Goal: Task Accomplishment & Management: Complete application form

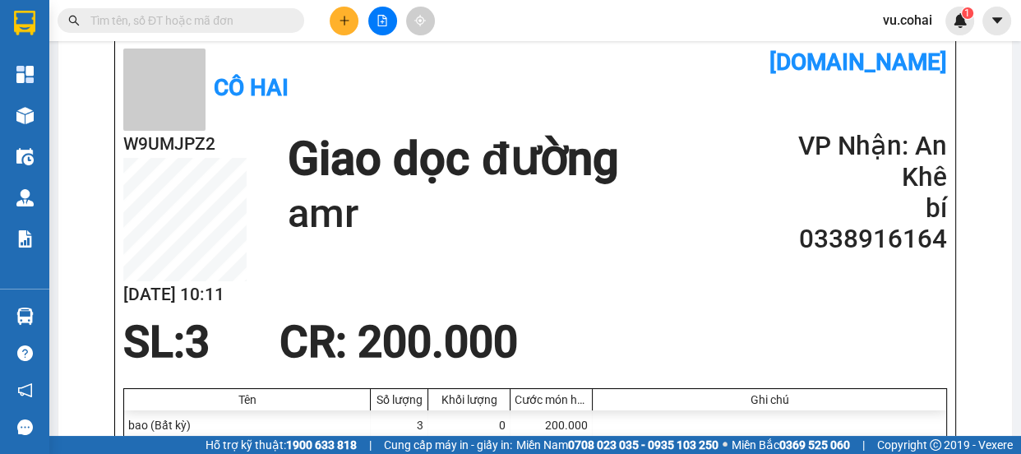
scroll to position [149, 0]
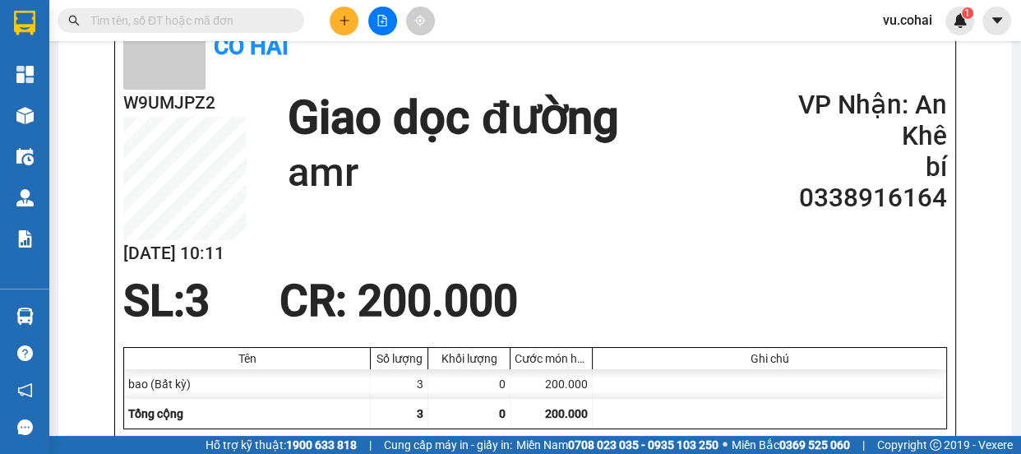
click at [333, 25] on button at bounding box center [344, 21] width 29 height 29
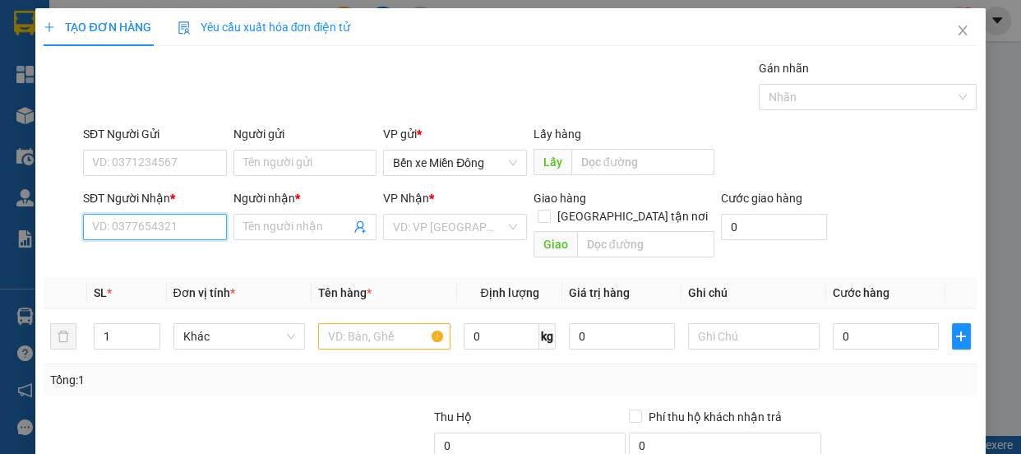
click at [149, 230] on input "SĐT Người Nhận *" at bounding box center [155, 227] width 144 height 26
paste input "0336836530"
type input "0336836530"
click at [284, 228] on input "Người nhận *" at bounding box center [297, 227] width 108 height 18
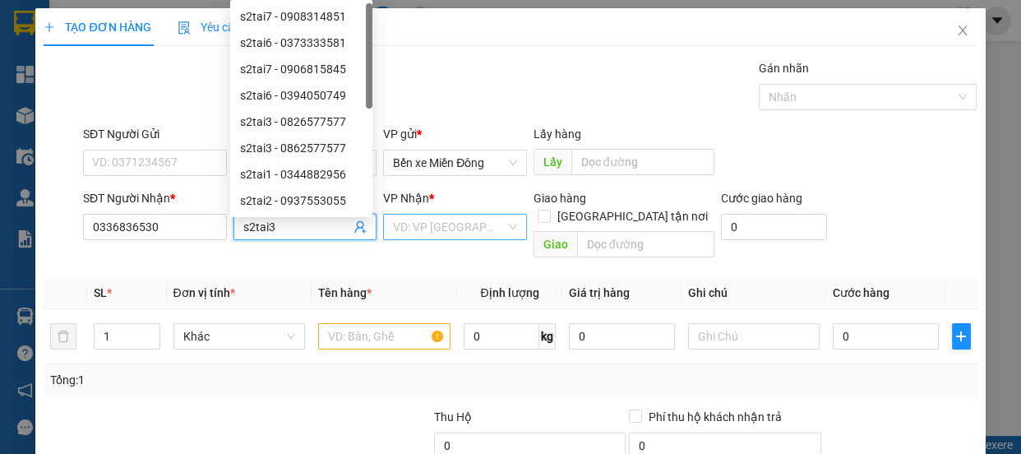
type input "s2tai3"
click at [446, 231] on input "search" at bounding box center [449, 227] width 113 height 25
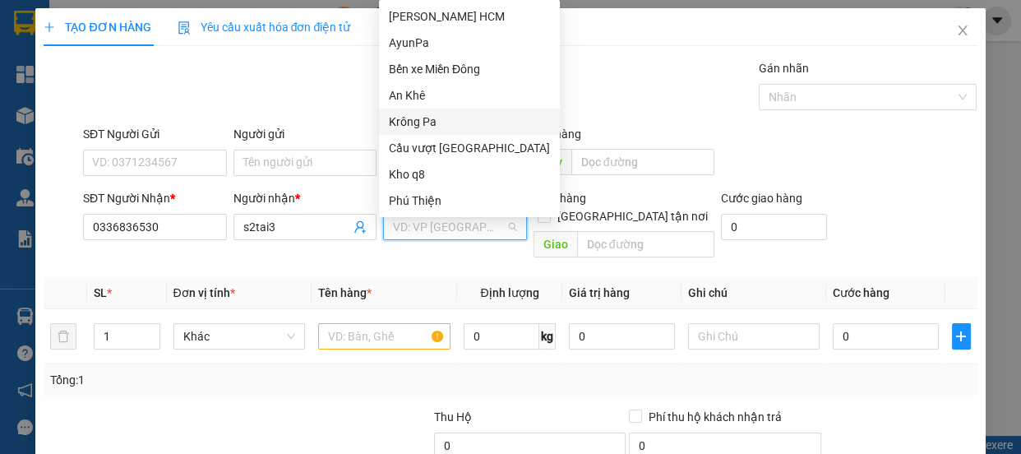
drag, startPoint x: 411, startPoint y: 118, endPoint x: 474, endPoint y: 156, distance: 74.2
click at [411, 118] on div "Krông Pa" at bounding box center [469, 122] width 161 height 18
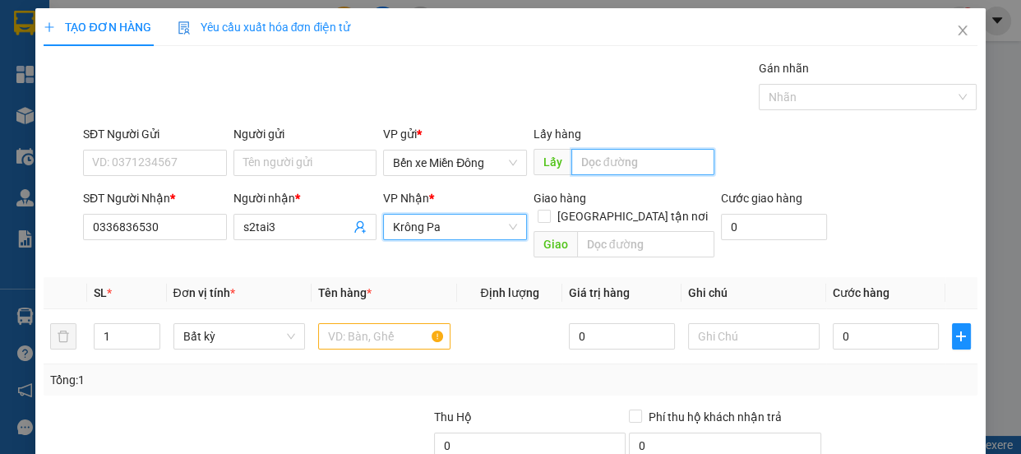
click at [613, 164] on input "text" at bounding box center [642, 162] width 143 height 26
type input "n4 hoa lân"
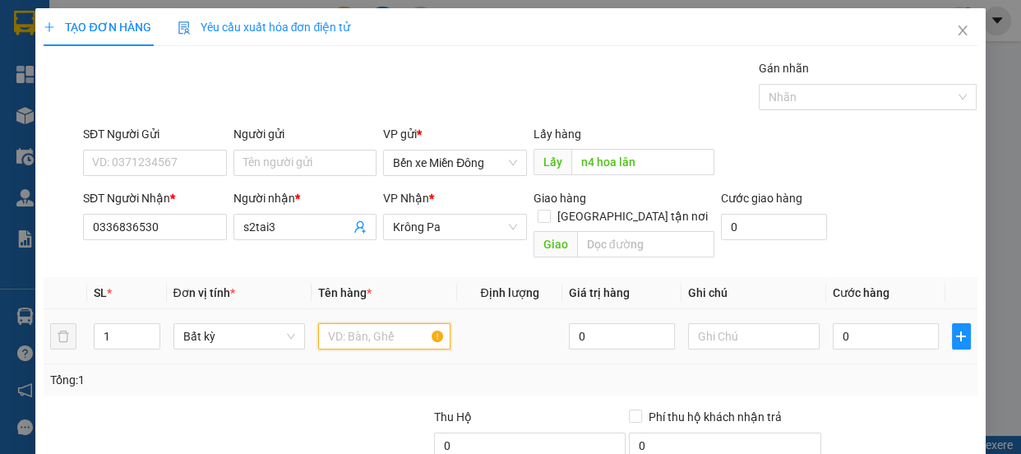
click at [377, 323] on input "text" at bounding box center [384, 336] width 132 height 26
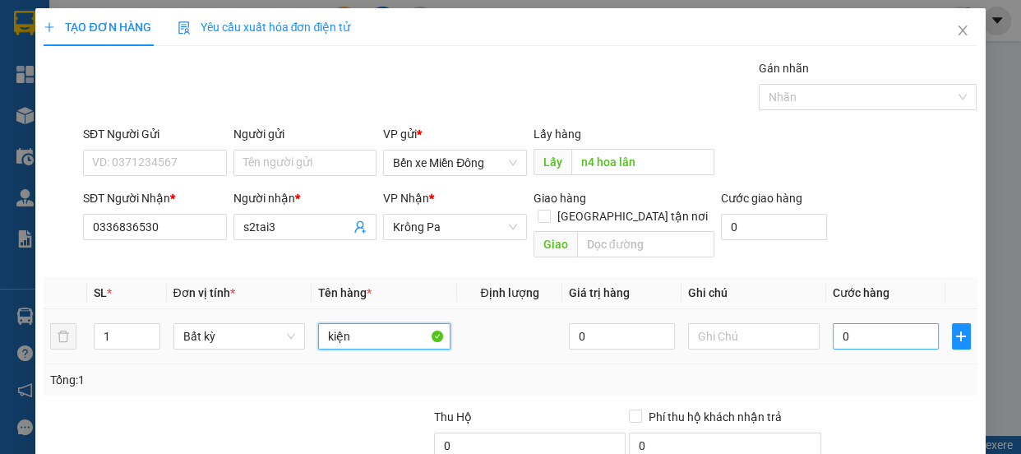
type input "kiện"
click at [867, 323] on input "0" at bounding box center [886, 336] width 106 height 26
type input "001"
type input "1"
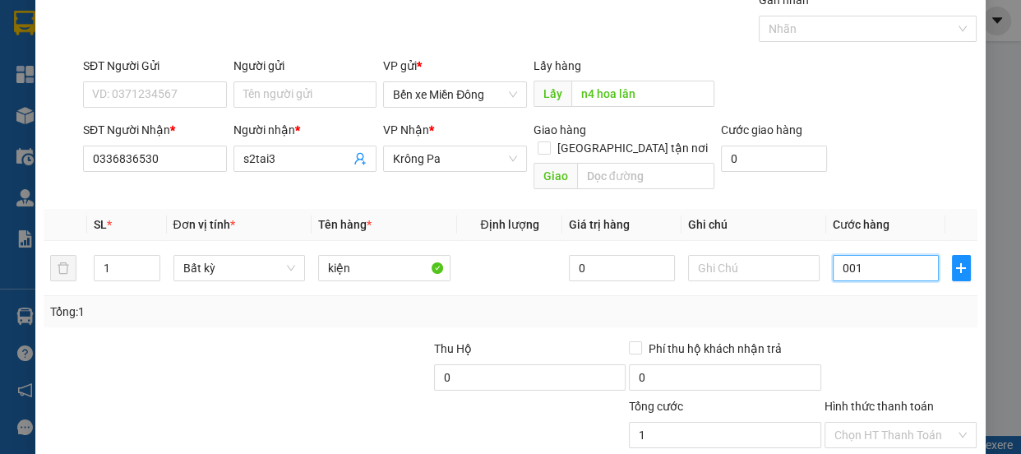
scroll to position [154, 0]
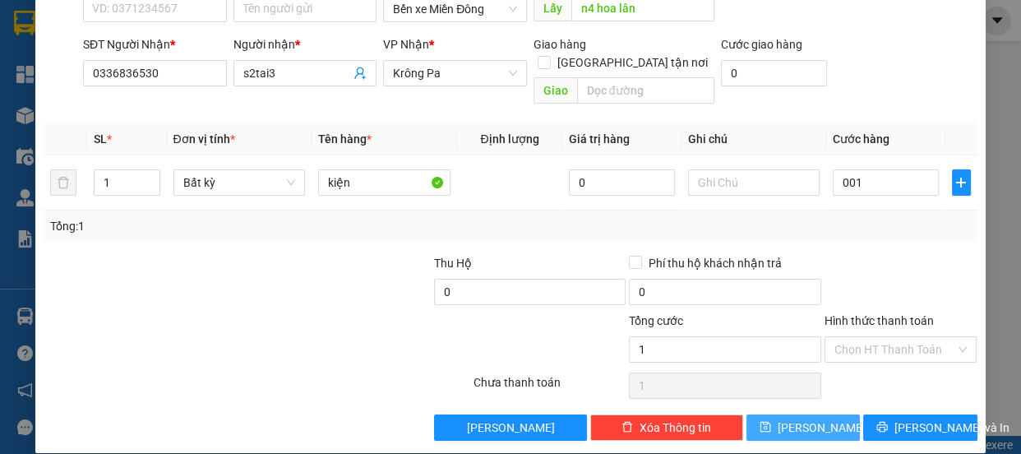
type input "1.000"
click at [819, 414] on button "[PERSON_NAME]" at bounding box center [802, 427] width 113 height 26
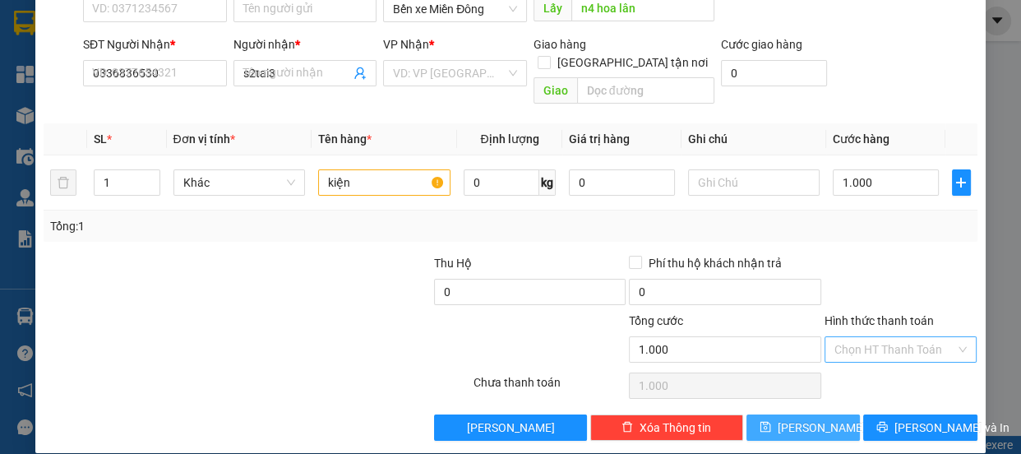
type input "0"
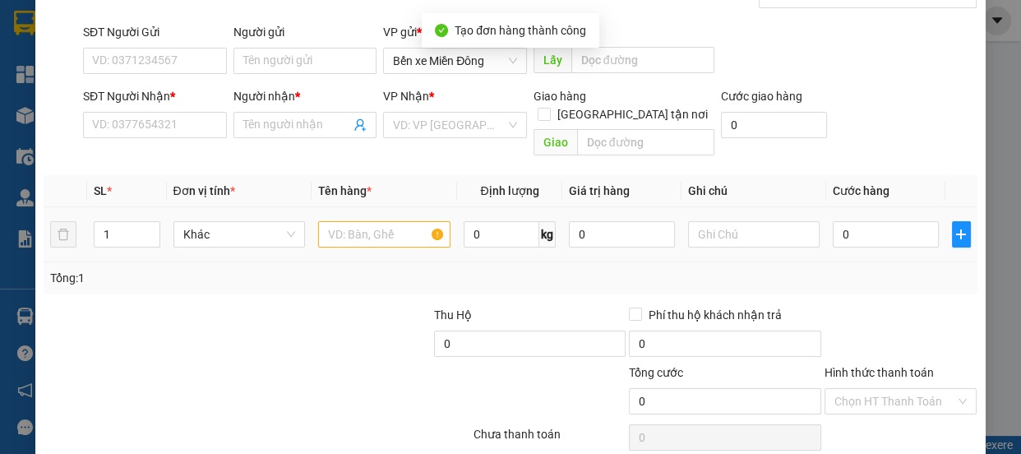
scroll to position [0, 0]
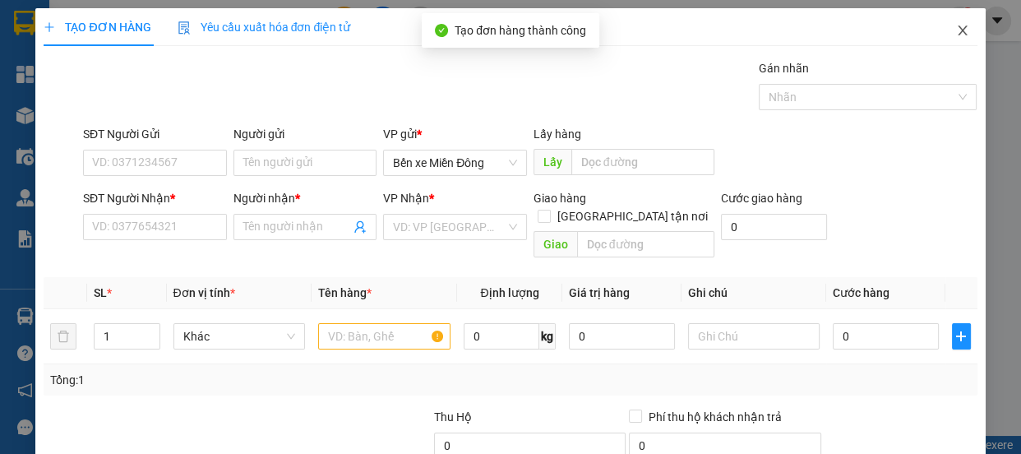
click at [958, 35] on icon "close" at bounding box center [962, 30] width 9 height 10
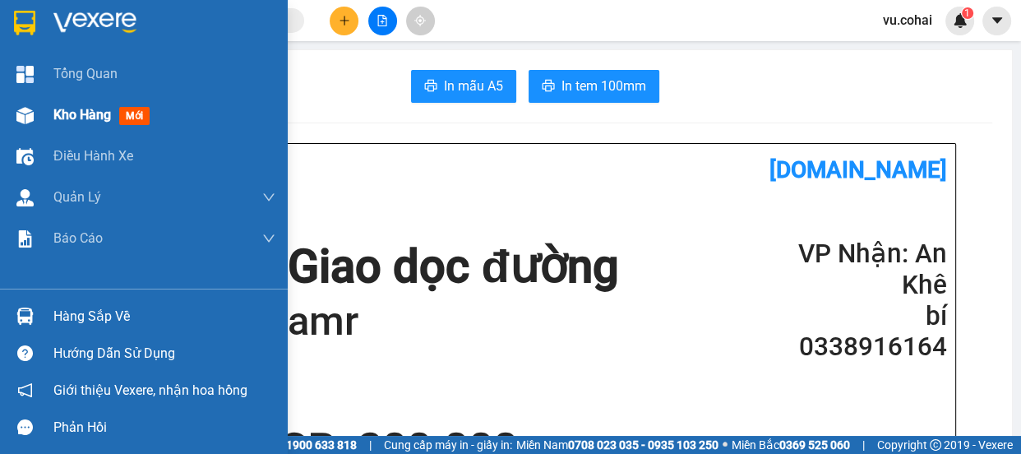
click at [77, 107] on span "Kho hàng" at bounding box center [82, 115] width 58 height 16
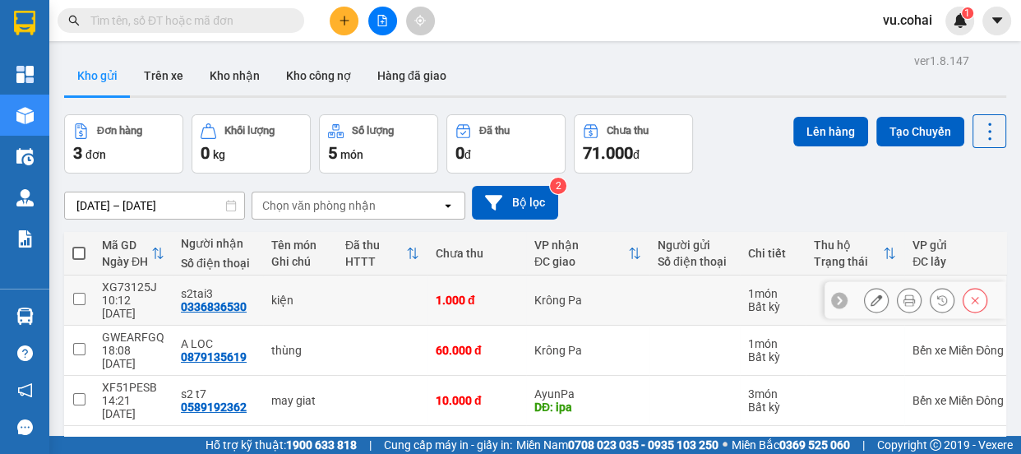
click at [81, 293] on input "checkbox" at bounding box center [79, 299] width 12 height 12
checkbox input "true"
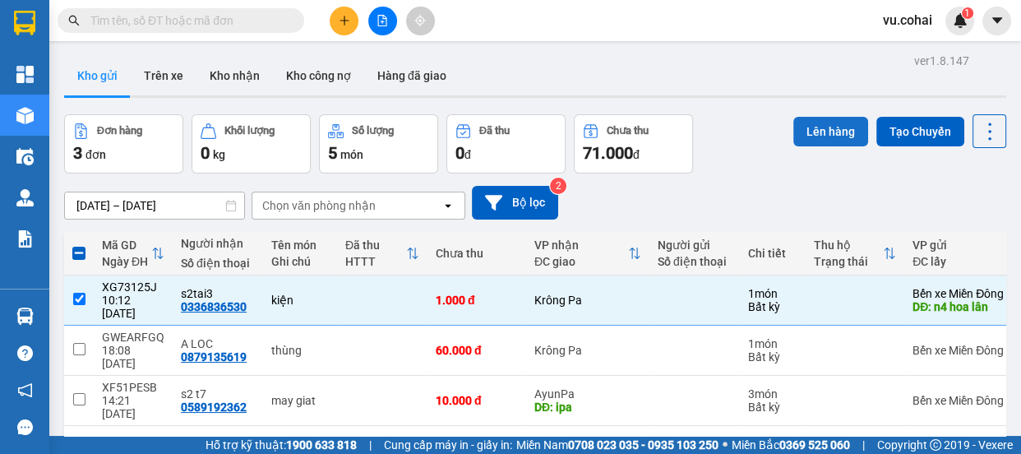
click at [807, 138] on button "Lên hàng" at bounding box center [830, 132] width 75 height 30
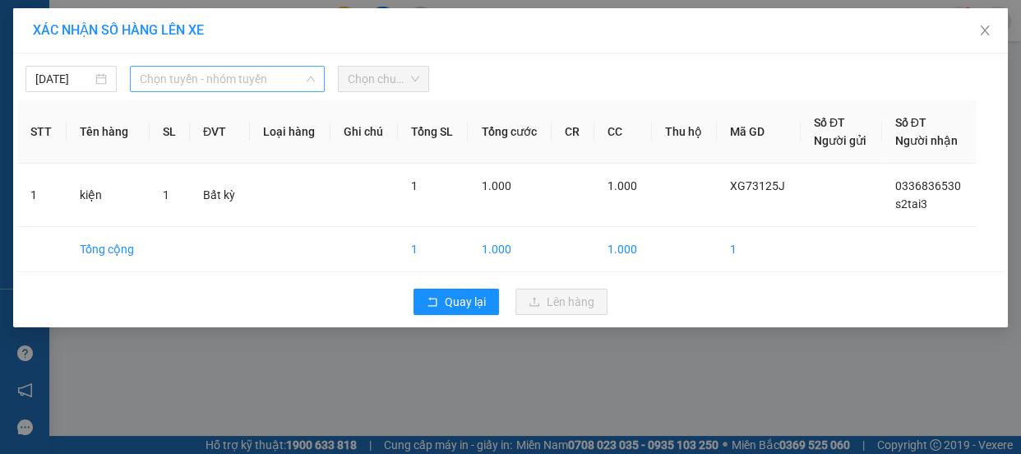
click at [194, 88] on span "Chọn tuyến - nhóm tuyến" at bounding box center [227, 79] width 175 height 25
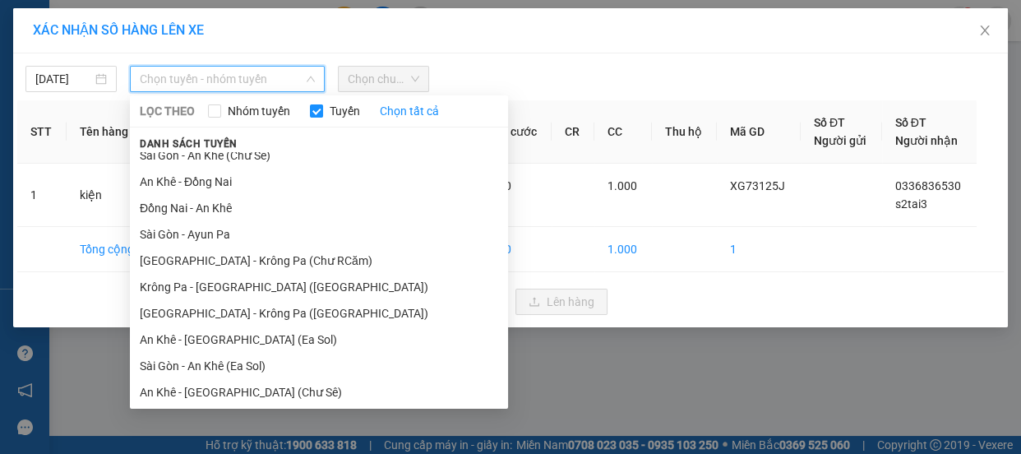
scroll to position [171, 0]
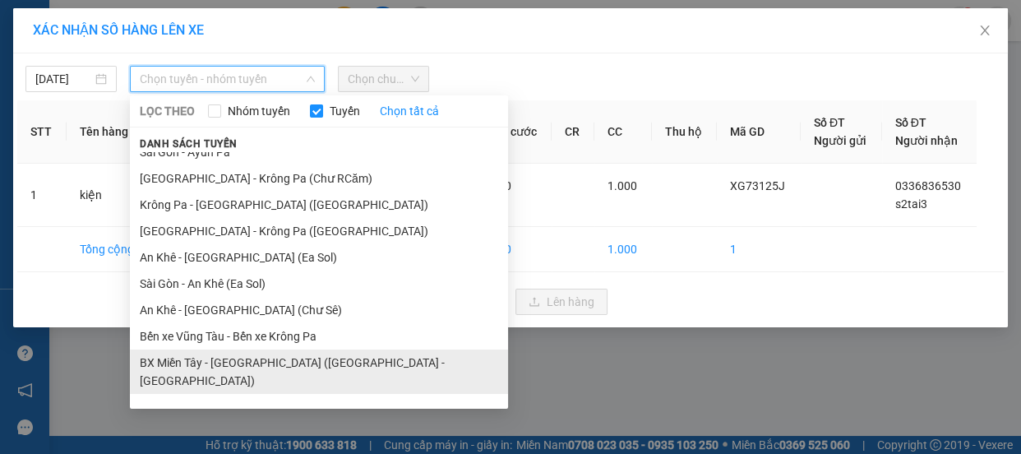
click at [212, 362] on li "BX Miền Tây - [GEOGRAPHIC_DATA] ([GEOGRAPHIC_DATA] - [GEOGRAPHIC_DATA])" at bounding box center [319, 371] width 378 height 44
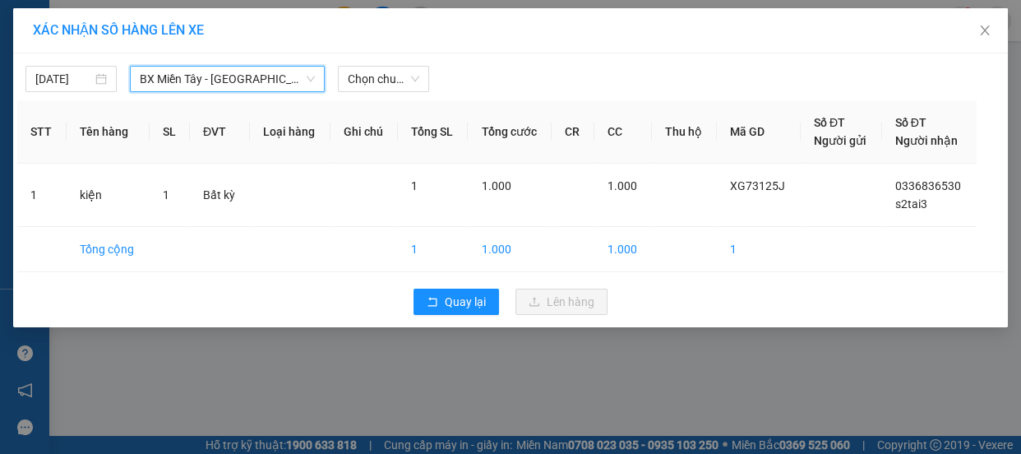
drag, startPoint x: 380, startPoint y: 79, endPoint x: 381, endPoint y: 93, distance: 14.1
click at [380, 81] on span "Chọn chuyến" at bounding box center [384, 79] width 72 height 25
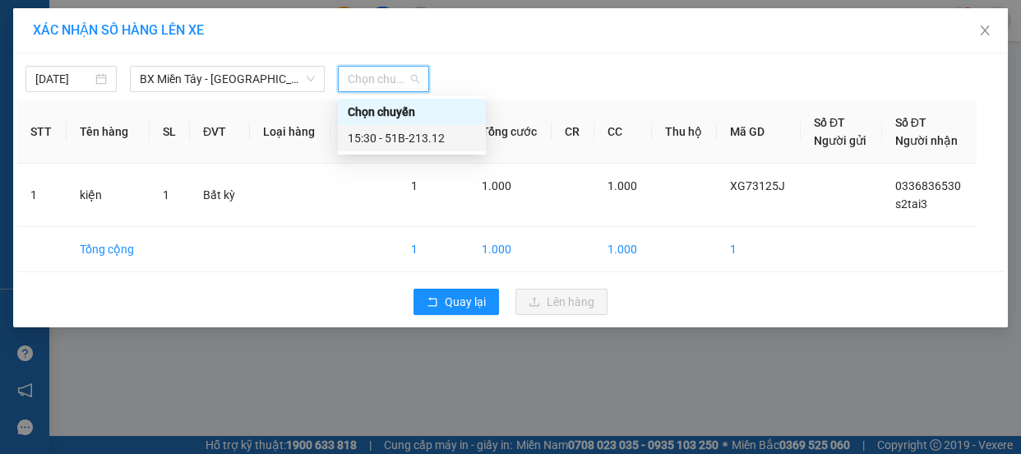
click at [416, 144] on div "15:30 - 51B-213.12" at bounding box center [412, 138] width 128 height 18
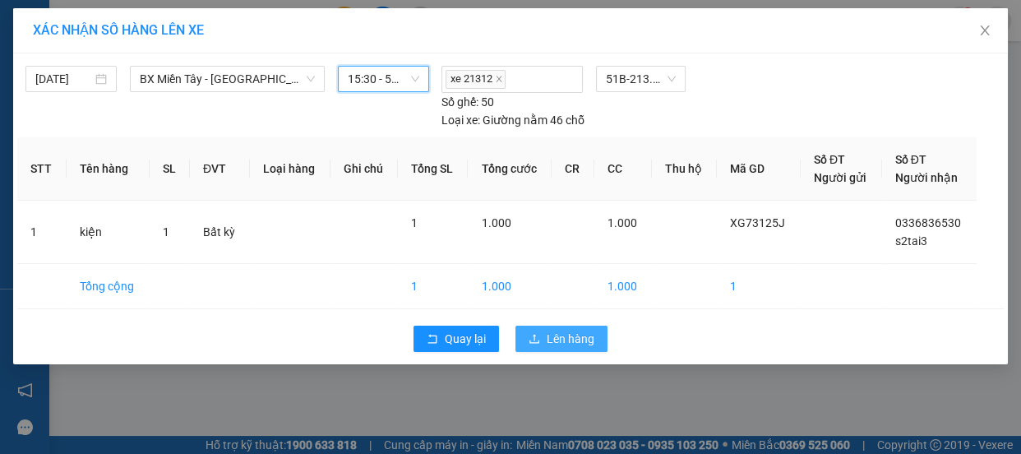
click at [575, 330] on span "Lên hàng" at bounding box center [571, 339] width 48 height 18
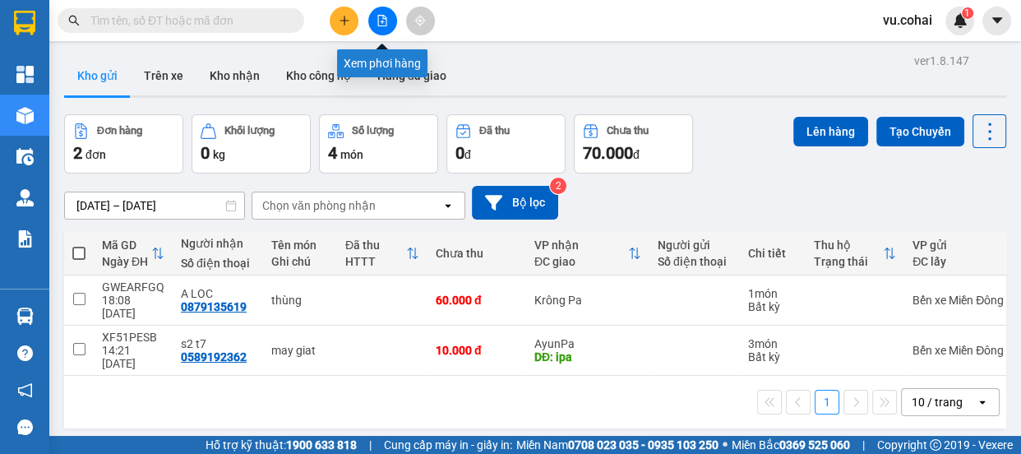
click at [386, 16] on icon "file-add" at bounding box center [383, 21] width 12 height 12
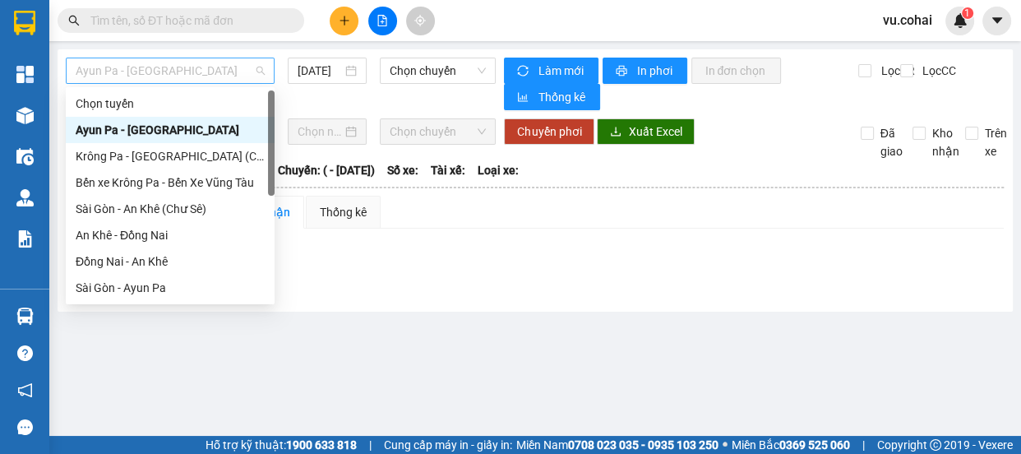
click at [200, 75] on span "Ayun Pa - [GEOGRAPHIC_DATA]" at bounding box center [170, 70] width 189 height 25
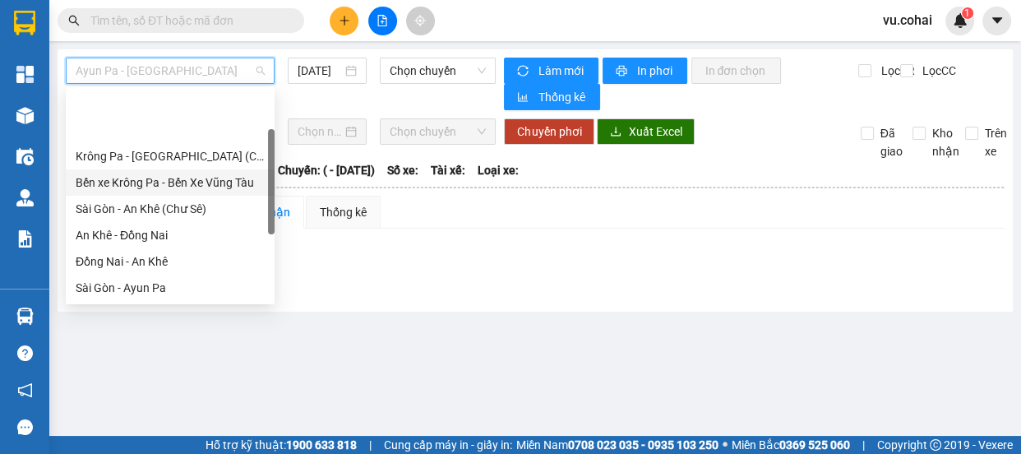
scroll to position [236, 0]
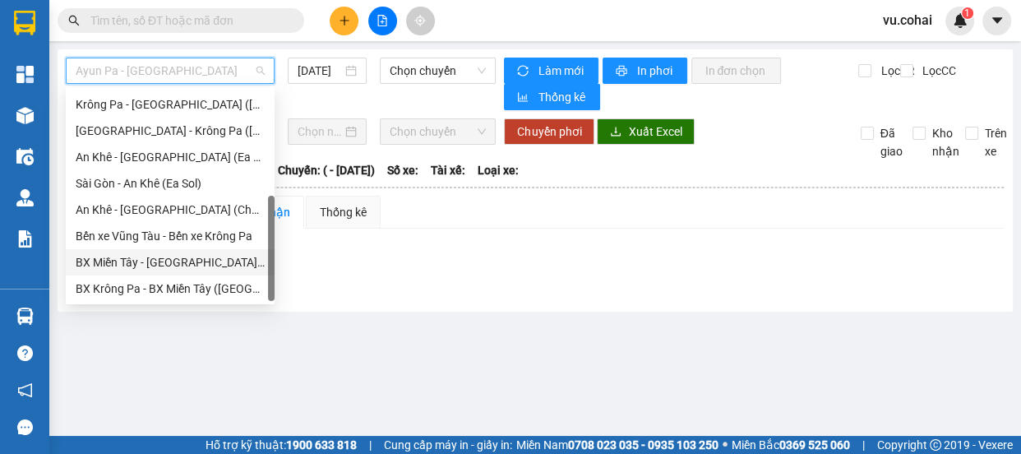
click at [175, 271] on div "BX Miền Tây - [GEOGRAPHIC_DATA] ([GEOGRAPHIC_DATA] - [GEOGRAPHIC_DATA])" at bounding box center [170, 262] width 209 height 26
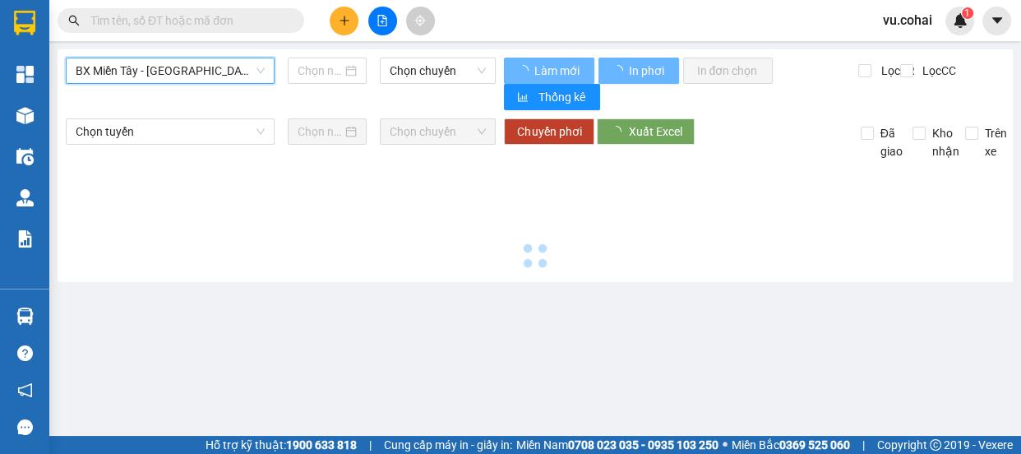
type input "[DATE]"
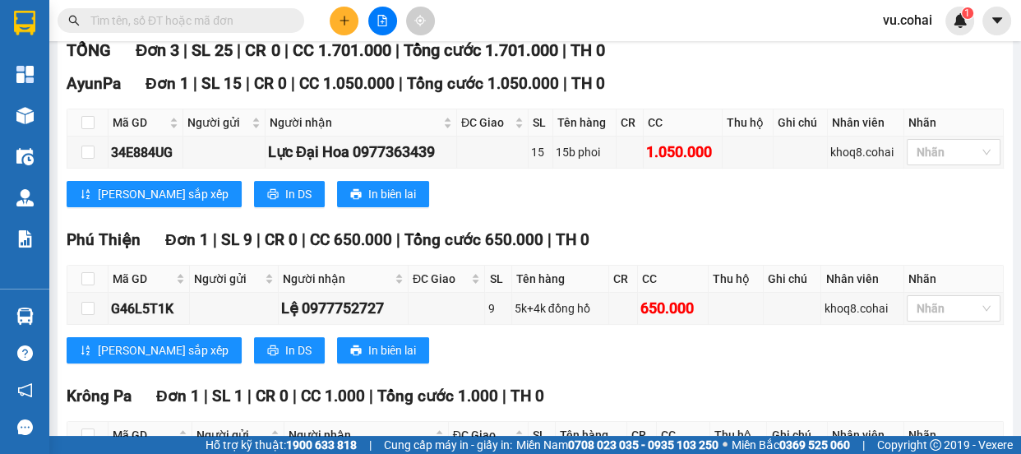
scroll to position [74, 0]
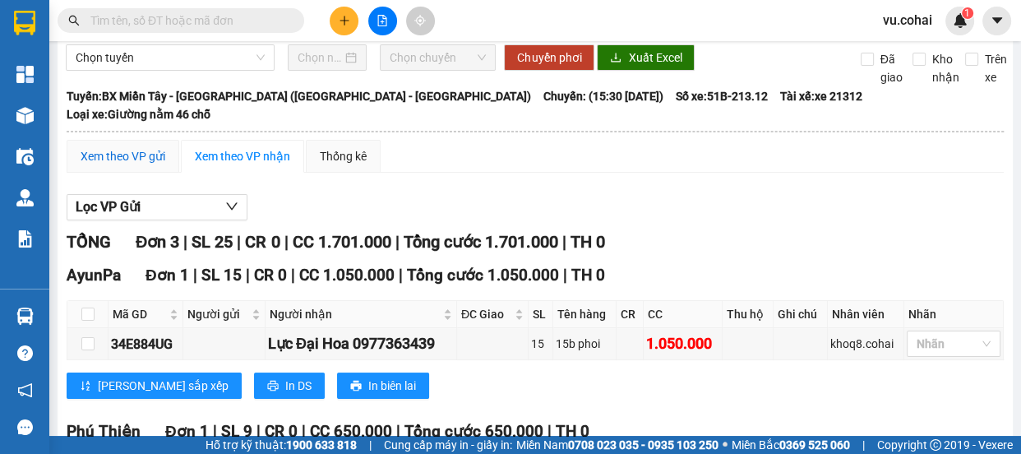
click at [143, 147] on div "Xem theo VP gửi" at bounding box center [123, 156] width 85 height 18
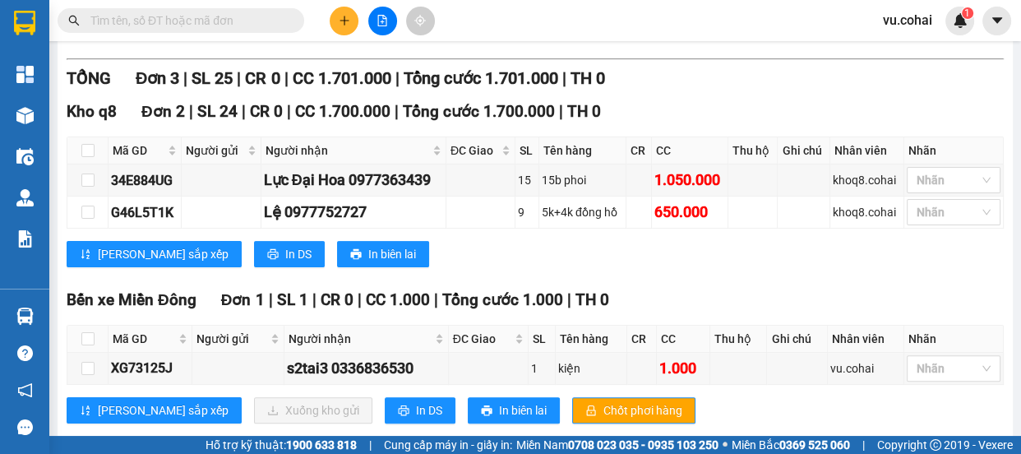
scroll to position [414, 0]
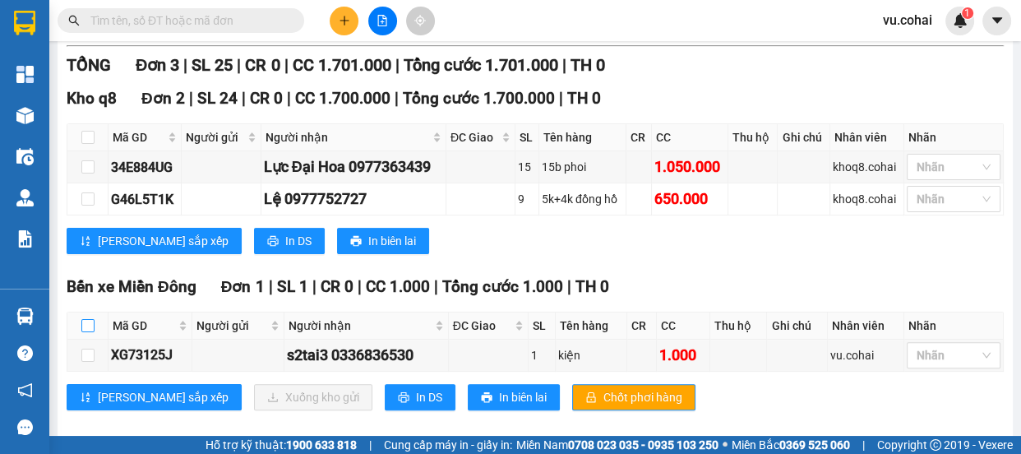
click at [90, 319] on input "checkbox" at bounding box center [87, 325] width 13 height 13
checkbox input "true"
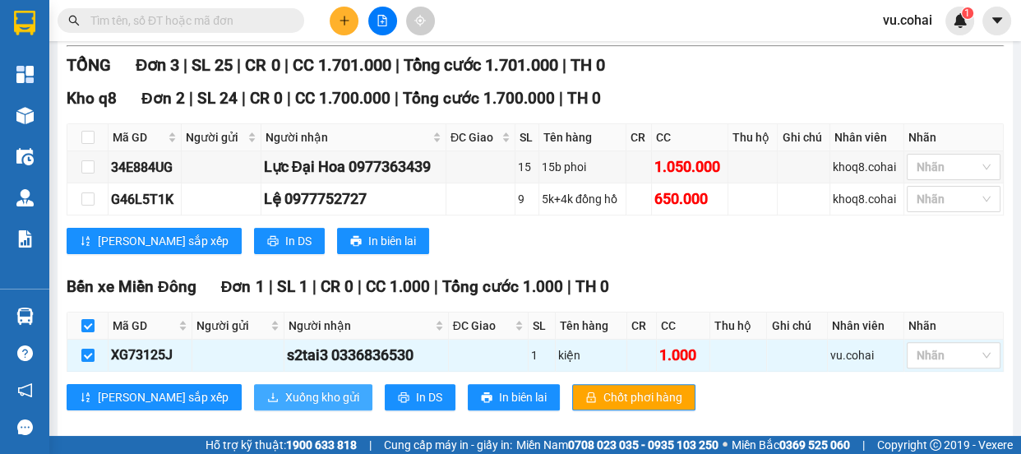
click at [285, 388] on span "Xuống kho gửi" at bounding box center [322, 397] width 74 height 18
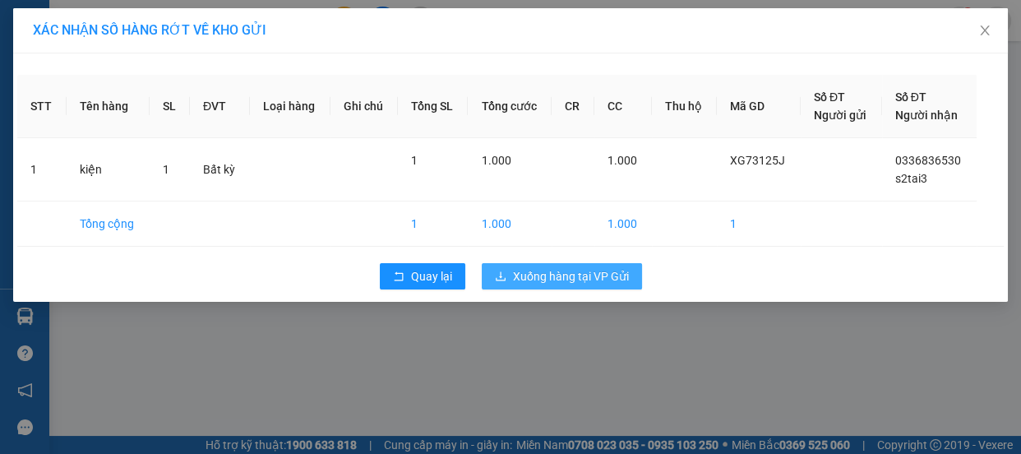
click at [543, 272] on span "Xuống hàng tại VP Gửi" at bounding box center [571, 276] width 116 height 18
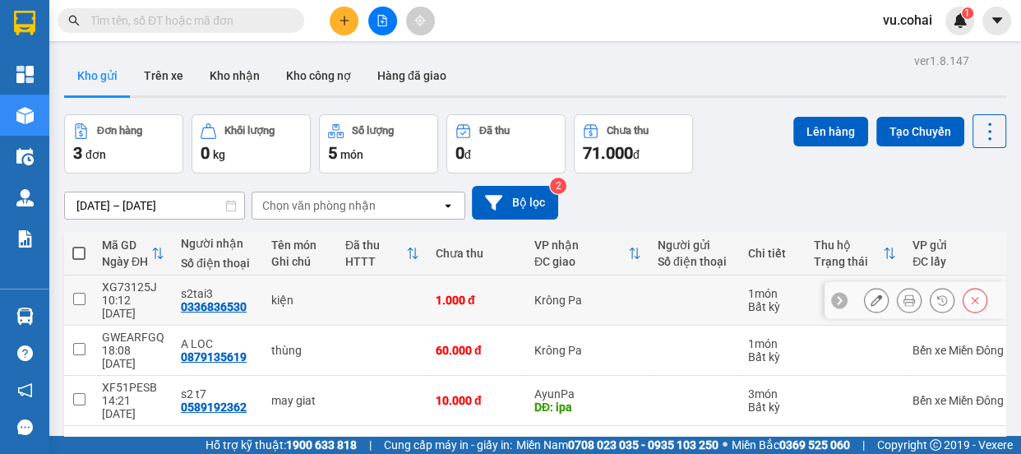
click at [78, 298] on input "checkbox" at bounding box center [79, 299] width 12 height 12
checkbox input "true"
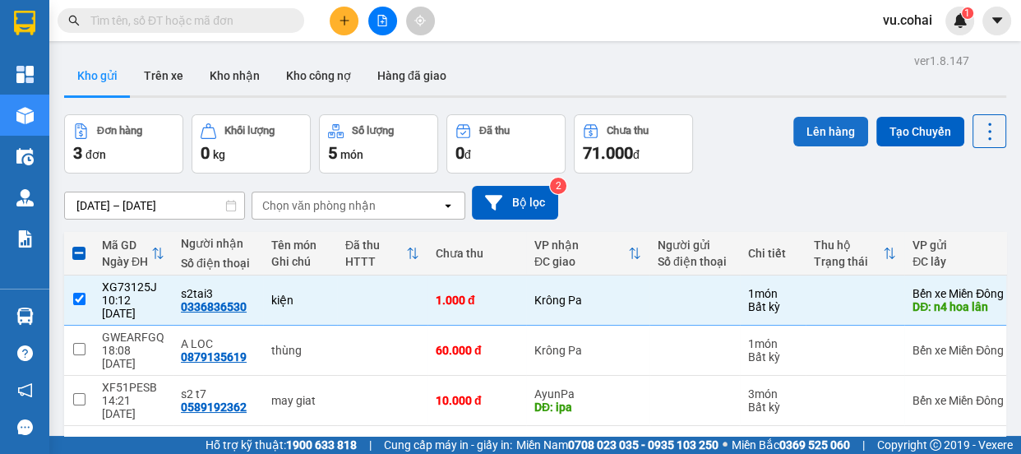
click at [822, 133] on button "Lên hàng" at bounding box center [830, 132] width 75 height 30
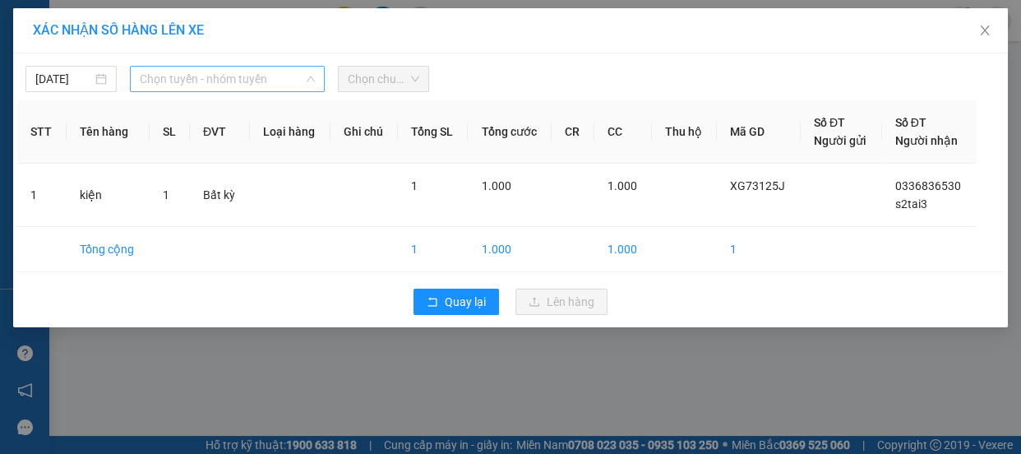
click at [192, 77] on span "Chọn tuyến - nhóm tuyến" at bounding box center [227, 79] width 175 height 25
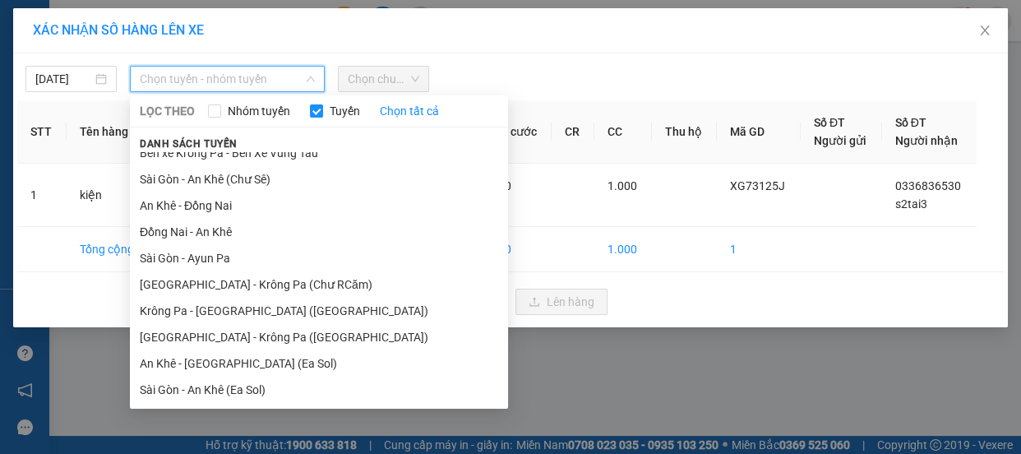
scroll to position [171, 0]
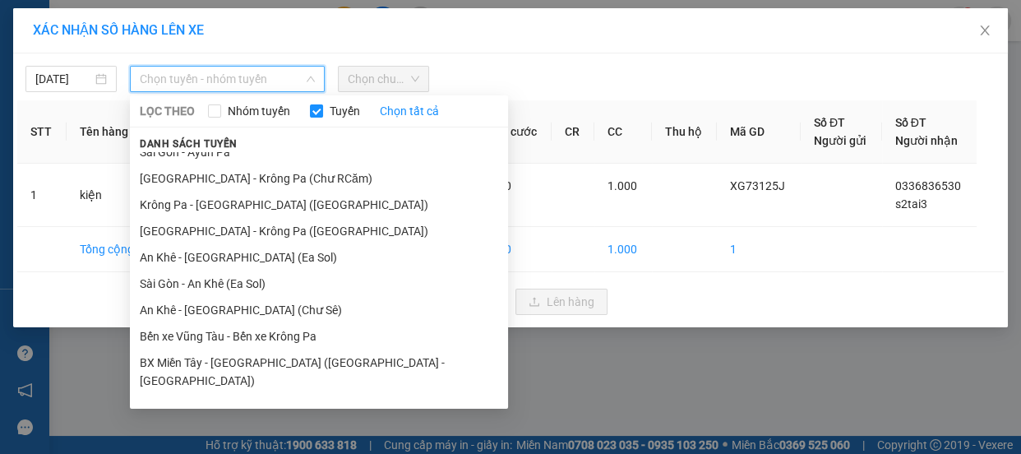
drag, startPoint x: 240, startPoint y: 364, endPoint x: 245, endPoint y: 344, distance: 20.3
click at [243, 359] on li "BX Miền Tây - [GEOGRAPHIC_DATA] ([GEOGRAPHIC_DATA] - [GEOGRAPHIC_DATA])" at bounding box center [319, 371] width 378 height 44
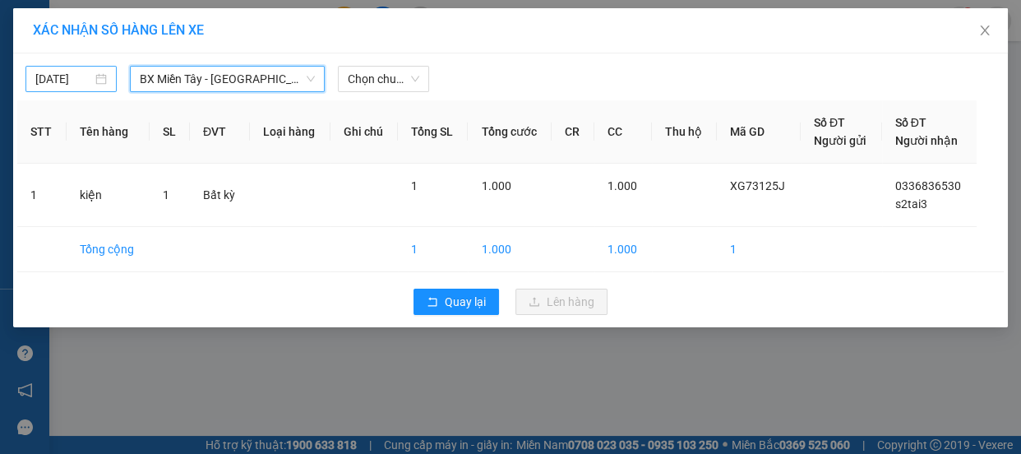
click at [81, 76] on input "[DATE]" at bounding box center [63, 79] width 57 height 18
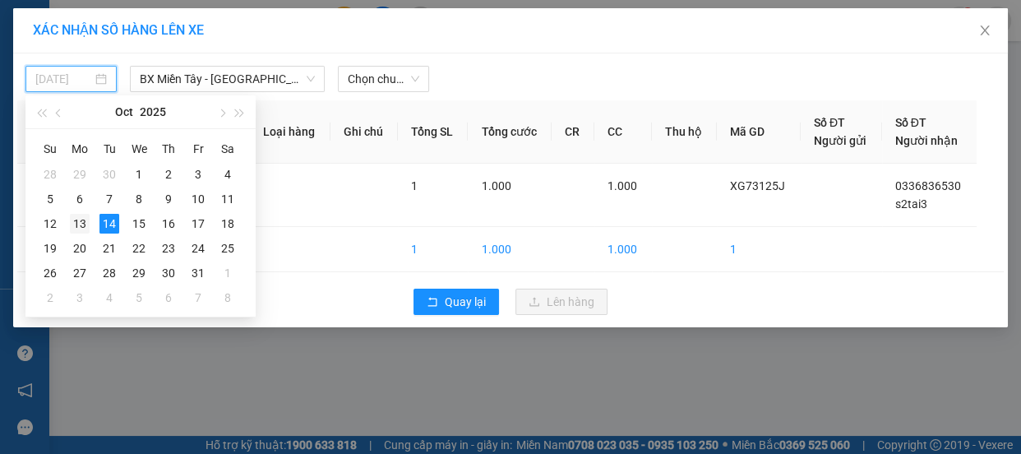
click at [76, 225] on div "13" at bounding box center [80, 224] width 20 height 20
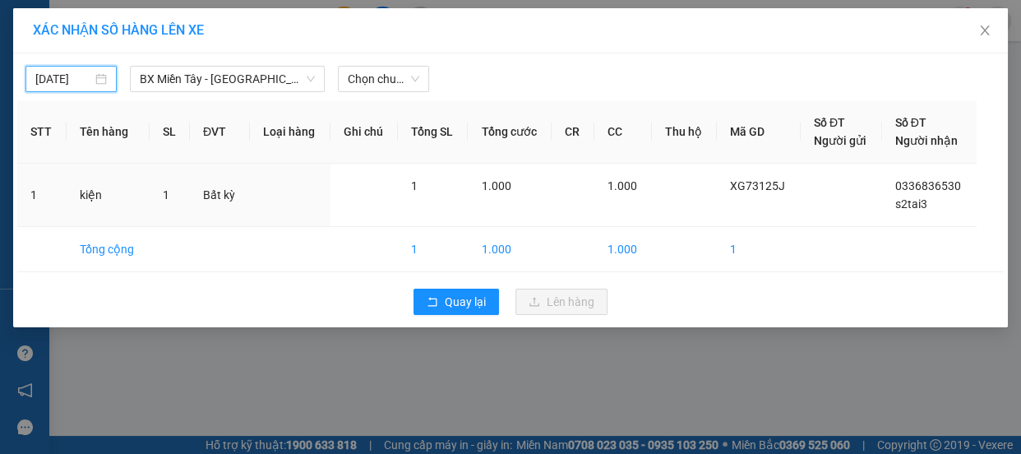
type input "[DATE]"
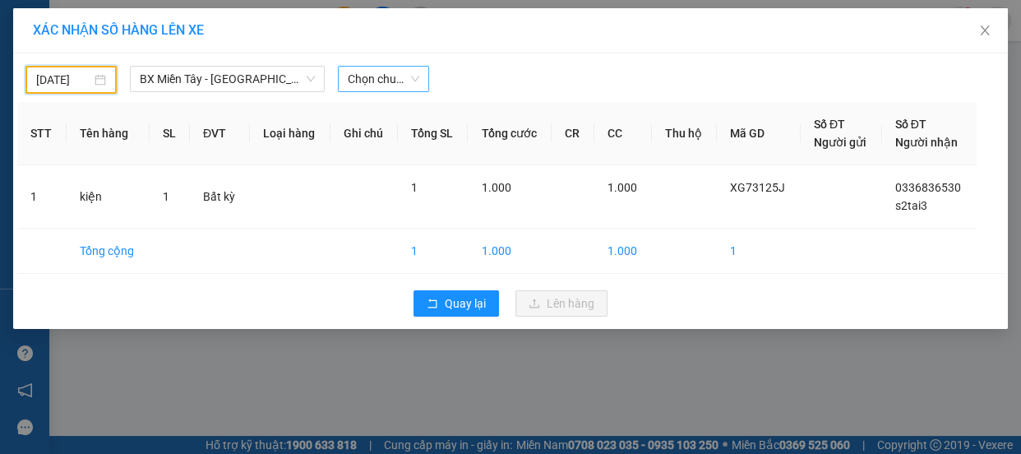
click at [361, 83] on span "Chọn chuyến" at bounding box center [384, 79] width 72 height 25
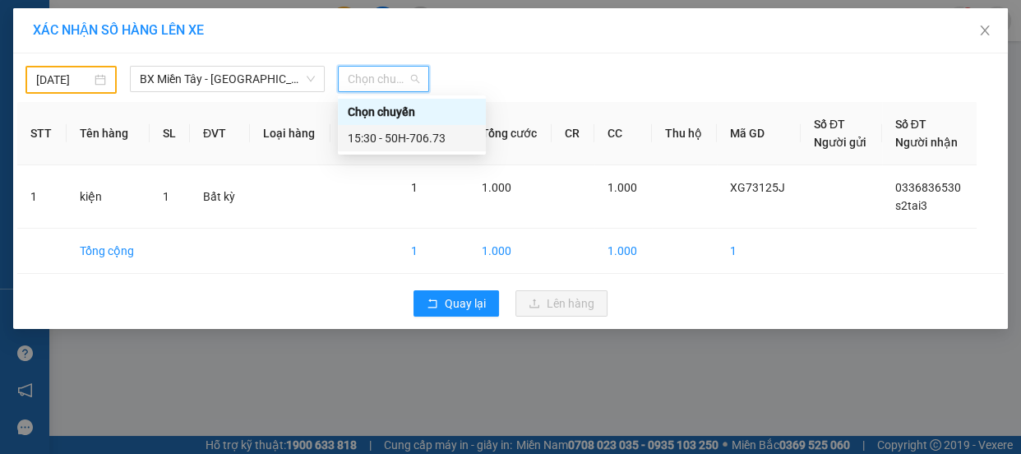
click at [418, 136] on div "15:30 - 50H-706.73" at bounding box center [412, 138] width 128 height 18
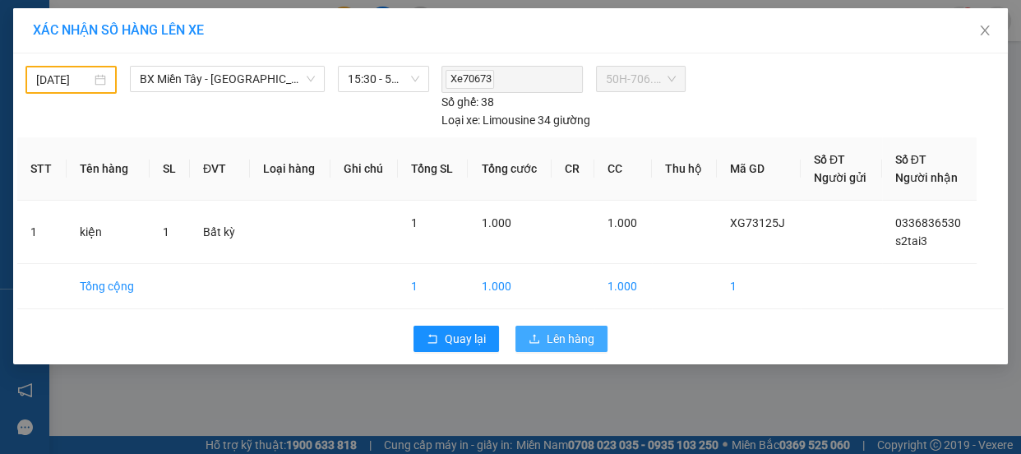
click at [584, 335] on span "Lên hàng" at bounding box center [571, 339] width 48 height 18
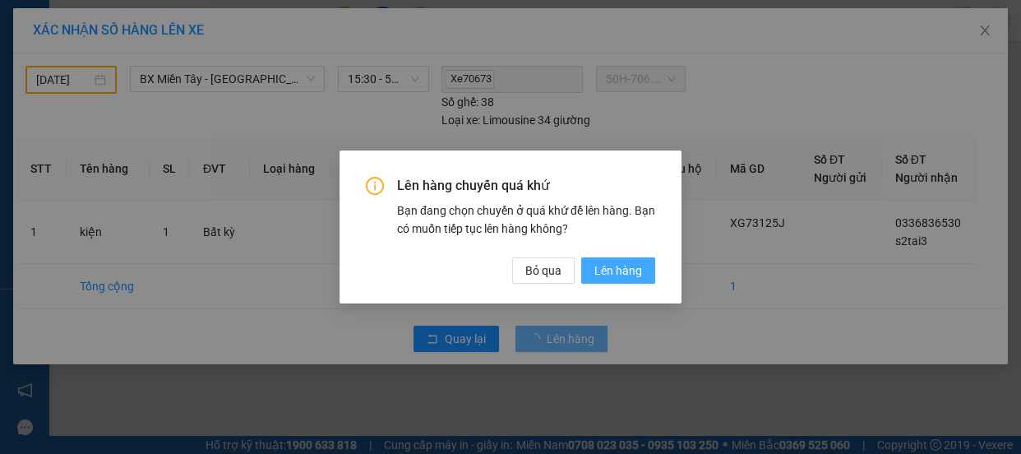
click at [626, 274] on span "Lên hàng" at bounding box center [618, 270] width 48 height 18
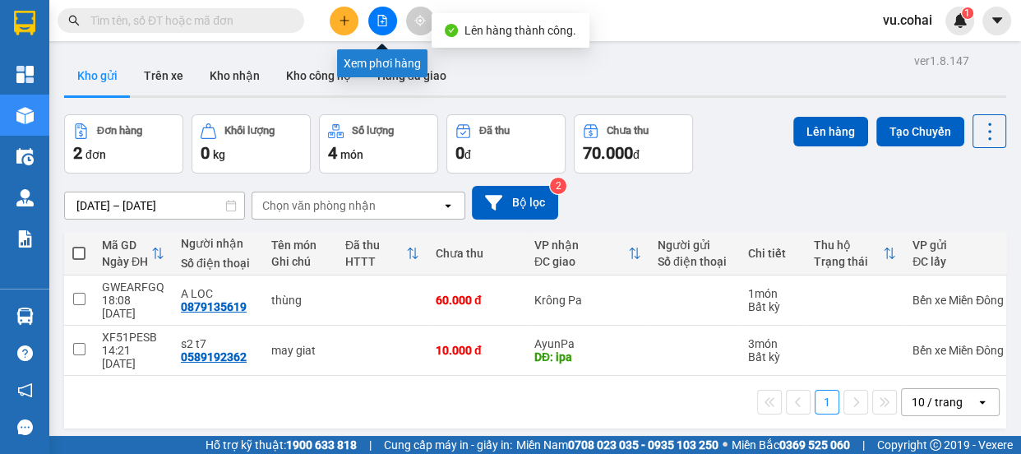
click at [384, 22] on icon "file-add" at bounding box center [383, 21] width 12 height 12
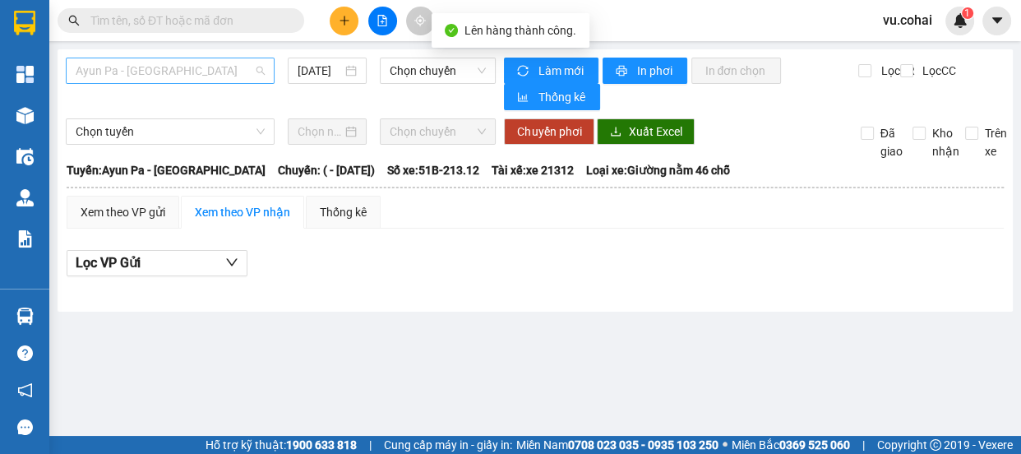
click at [168, 73] on span "Ayun Pa - [GEOGRAPHIC_DATA]" at bounding box center [170, 70] width 189 height 25
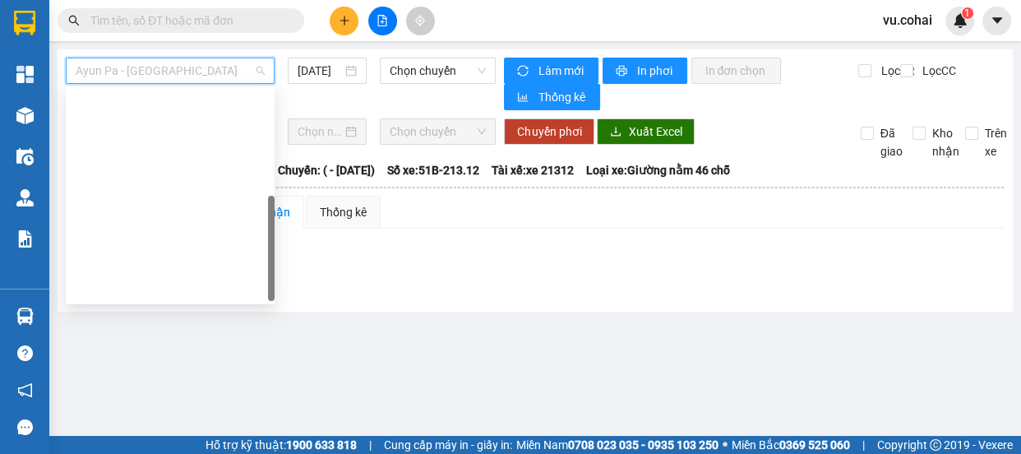
scroll to position [236, 0]
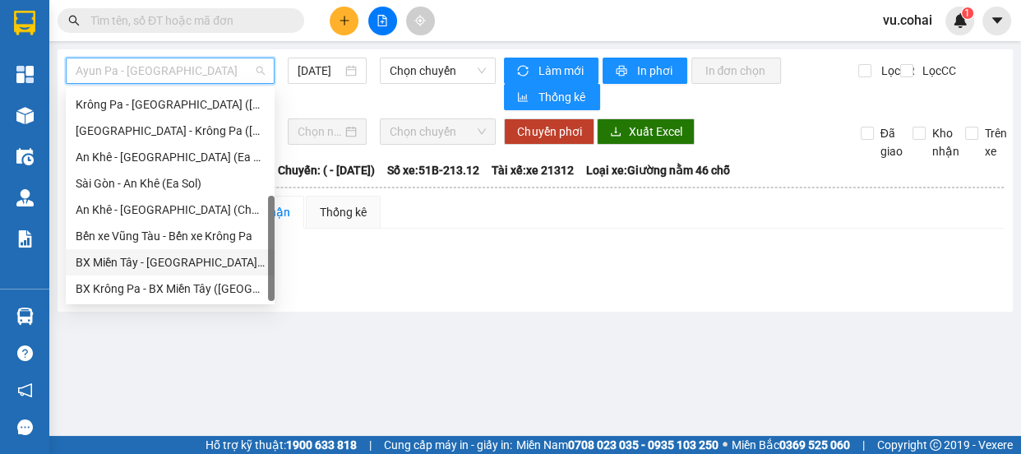
click at [181, 262] on div "BX Miền Tây - [GEOGRAPHIC_DATA] ([GEOGRAPHIC_DATA] - [GEOGRAPHIC_DATA])" at bounding box center [170, 262] width 189 height 18
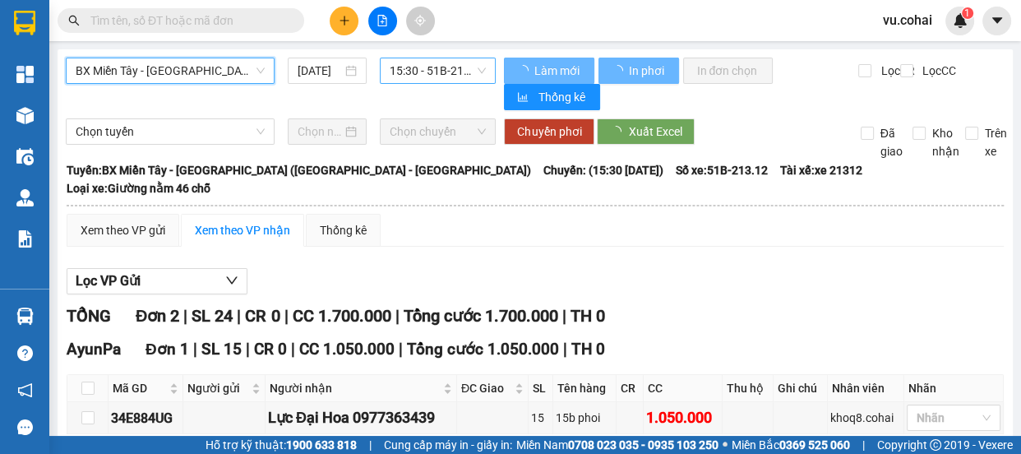
click at [436, 68] on span "15:30 - 51B-213.12" at bounding box center [438, 70] width 96 height 25
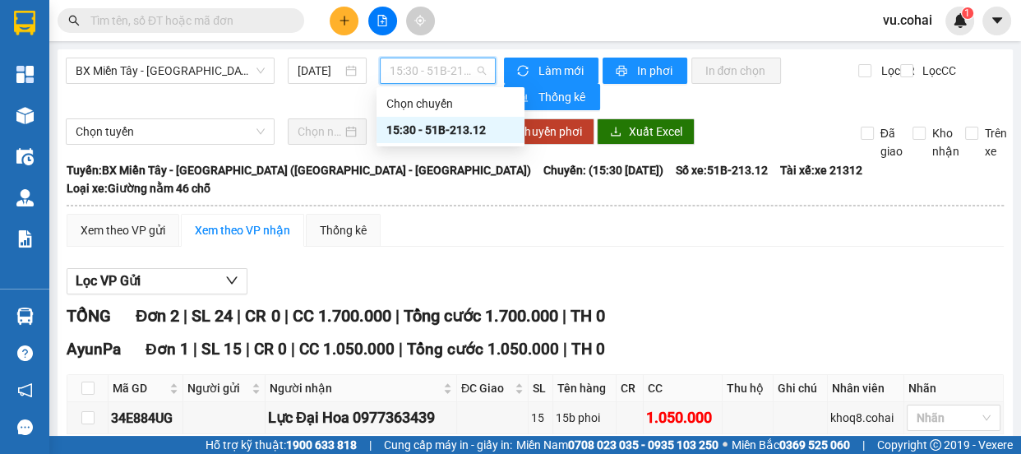
click at [448, 135] on div "15:30 - 51B-213.12" at bounding box center [450, 130] width 128 height 18
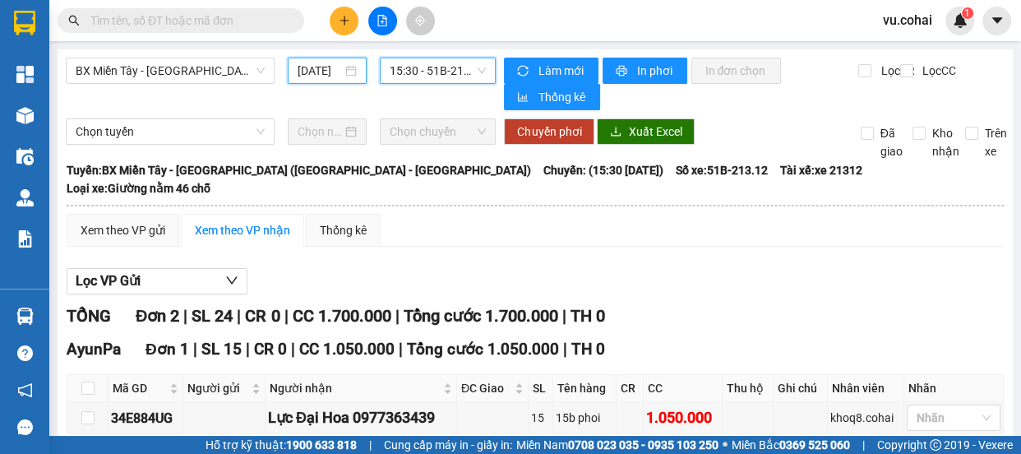
drag, startPoint x: 321, startPoint y: 74, endPoint x: 355, endPoint y: 174, distance: 106.1
click at [321, 76] on input "[DATE]" at bounding box center [320, 71] width 44 height 18
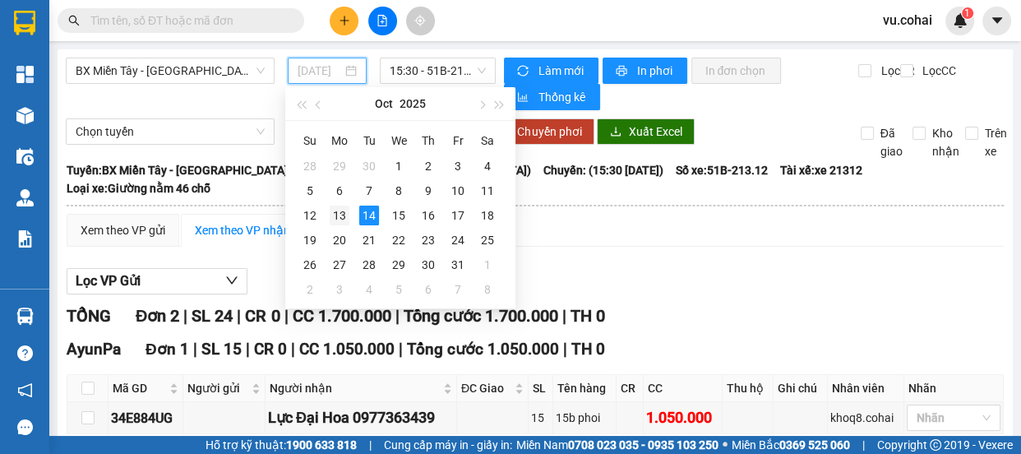
click at [333, 219] on div "13" at bounding box center [340, 216] width 20 height 20
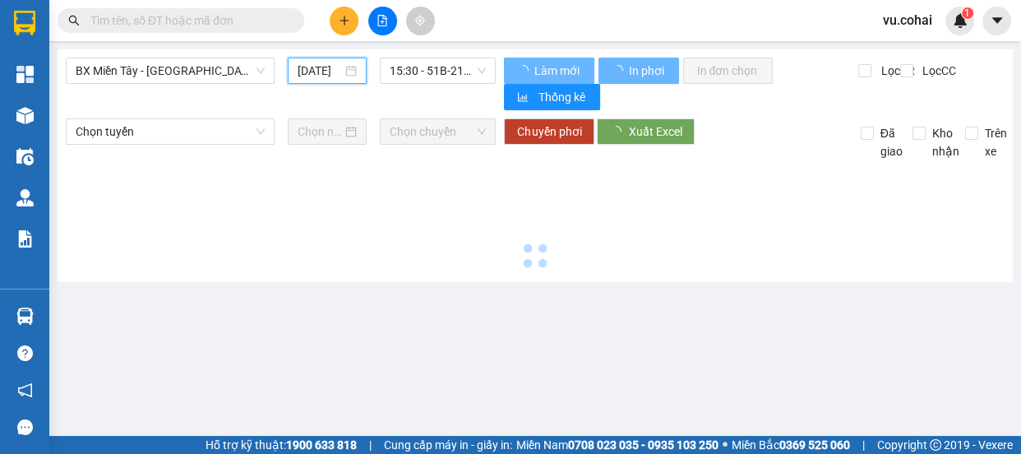
type input "[DATE]"
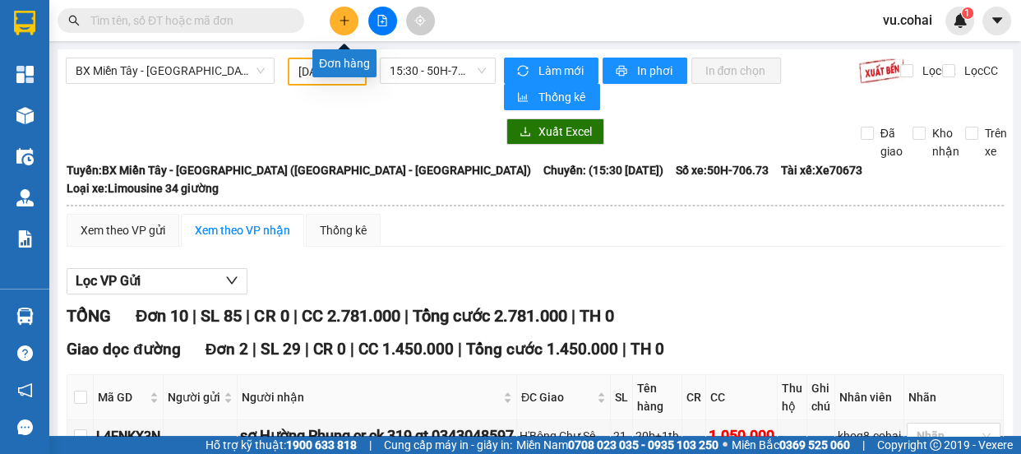
click at [344, 22] on icon "plus" at bounding box center [344, 20] width 1 height 9
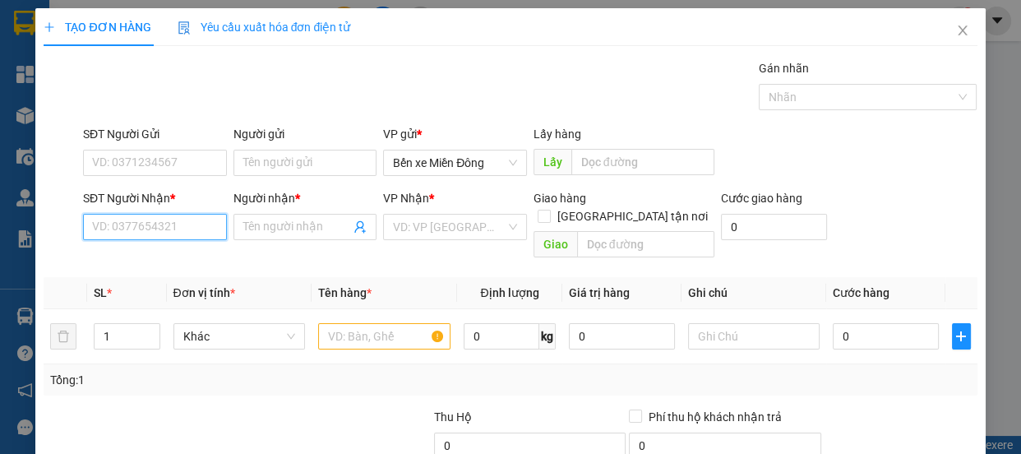
click at [173, 231] on input "SĐT Người Nhận *" at bounding box center [155, 227] width 144 height 26
type input "0983562571"
click at [277, 222] on input "Người nhận *" at bounding box center [297, 227] width 108 height 18
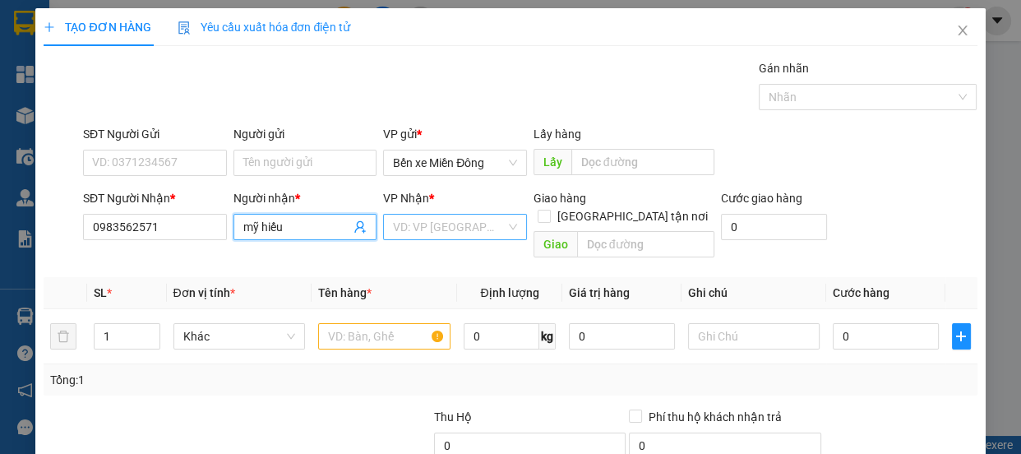
type input "mỹ hiếu"
click at [428, 228] on input "search" at bounding box center [449, 227] width 113 height 25
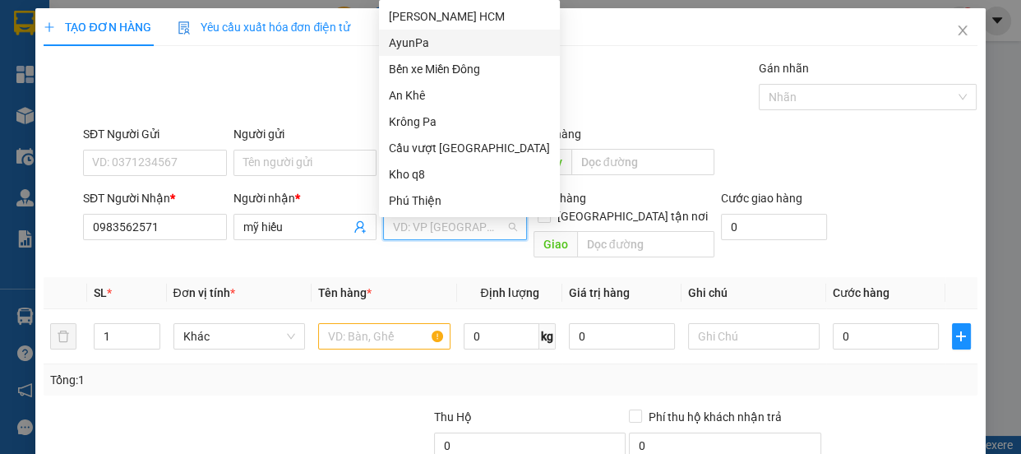
drag, startPoint x: 408, startPoint y: 44, endPoint x: 390, endPoint y: 93, distance: 52.5
click at [409, 43] on div "AyunPa" at bounding box center [469, 43] width 161 height 18
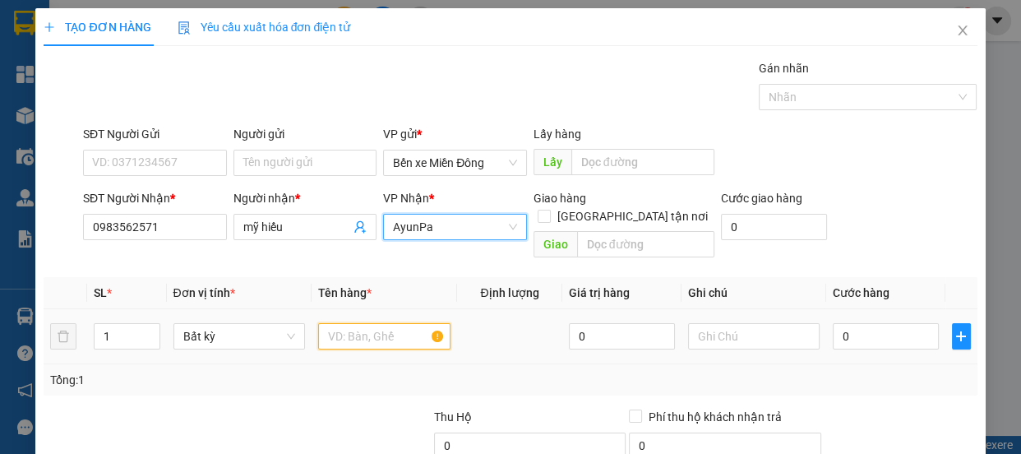
click at [377, 323] on input "text" at bounding box center [384, 336] width 132 height 26
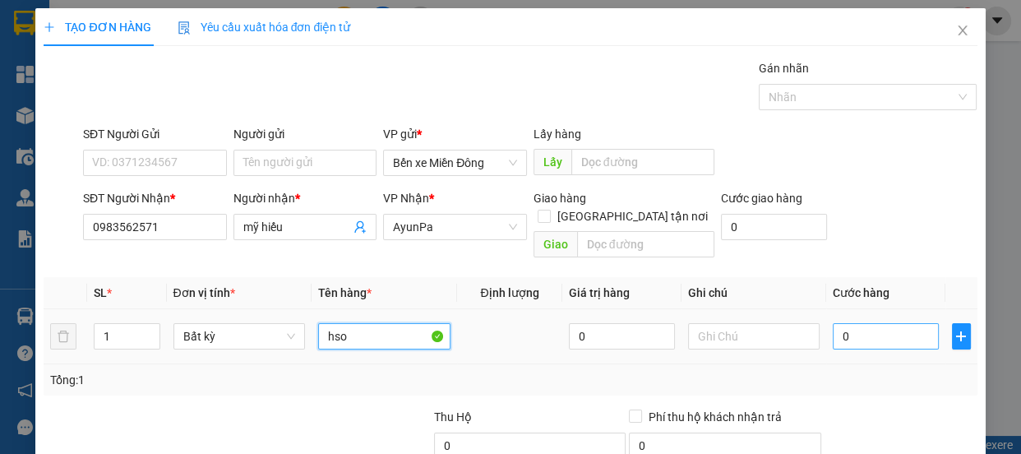
type input "hso"
click at [887, 323] on input "0" at bounding box center [886, 336] width 106 height 26
type input "003"
type input "3"
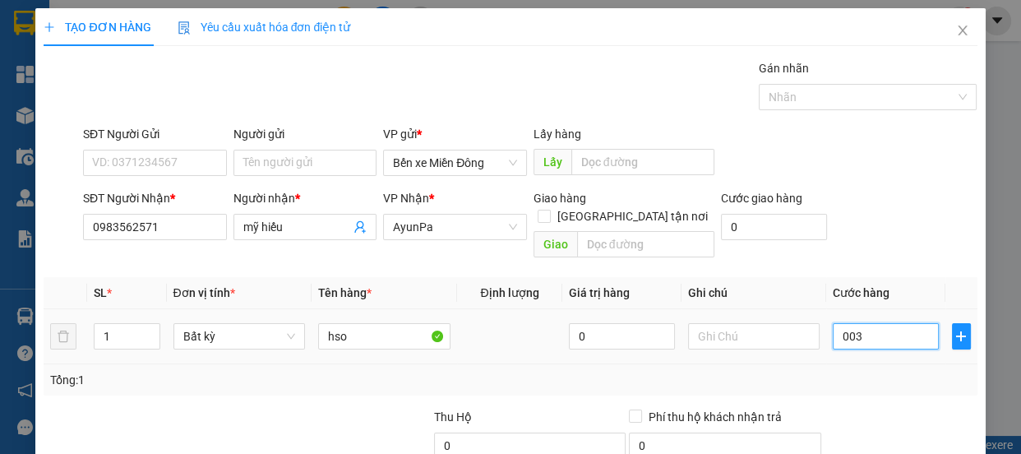
type input "0.030"
type input "30"
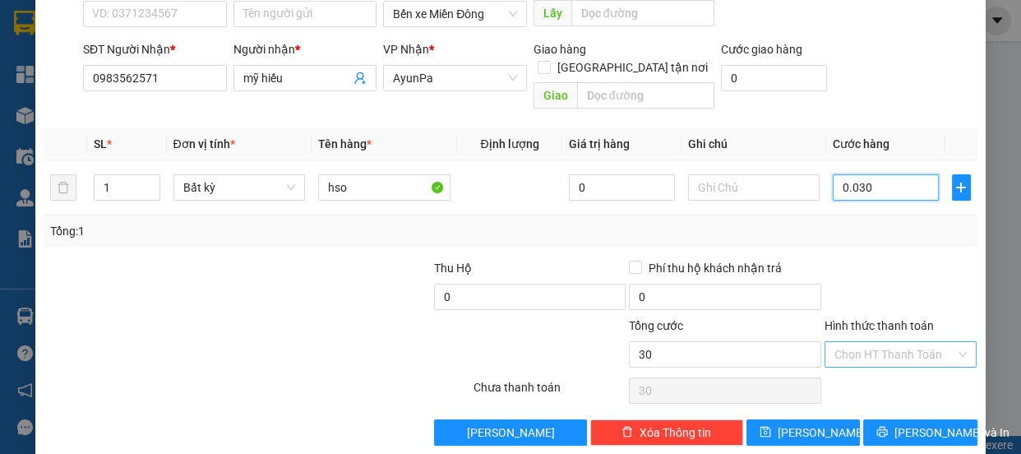
scroll to position [154, 0]
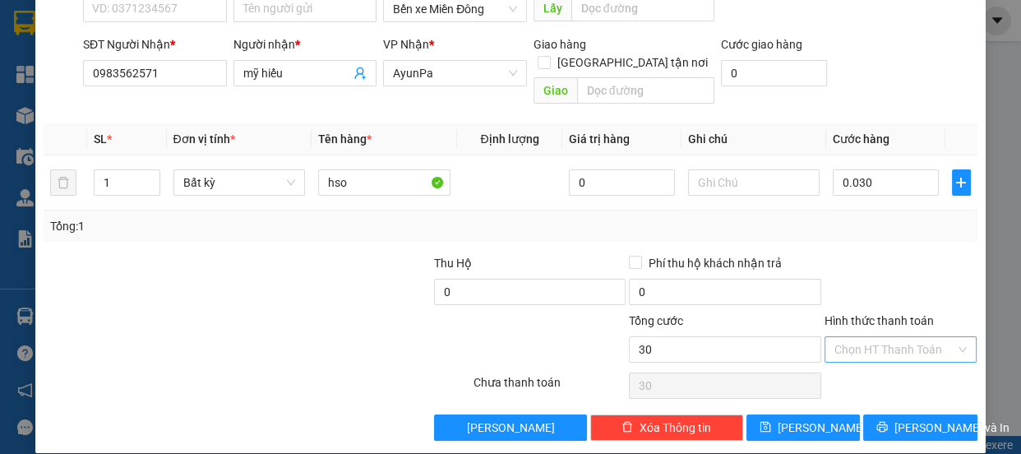
click at [882, 337] on input "Hình thức thanh toán" at bounding box center [895, 349] width 122 height 25
type input "30.000"
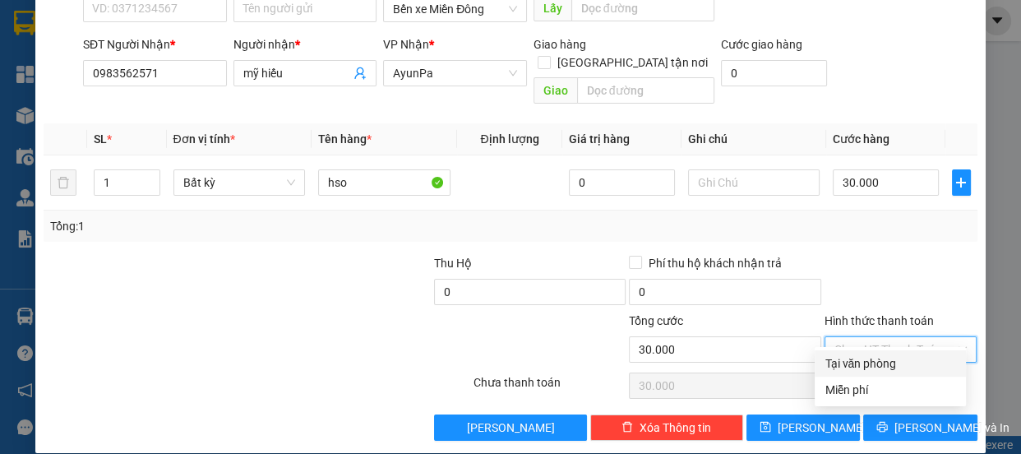
click at [868, 361] on div "Tại văn phòng" at bounding box center [891, 363] width 132 height 18
type input "0"
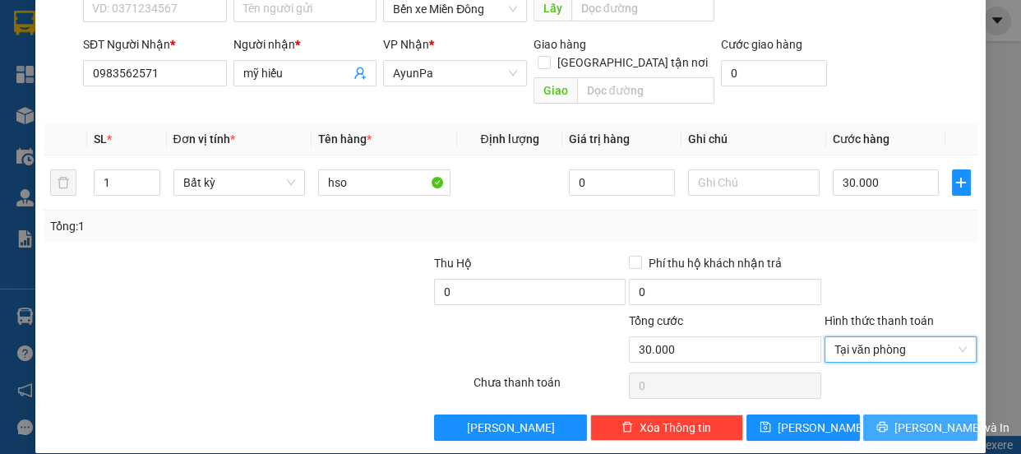
click at [888, 414] on button "[PERSON_NAME] và In" at bounding box center [919, 427] width 113 height 26
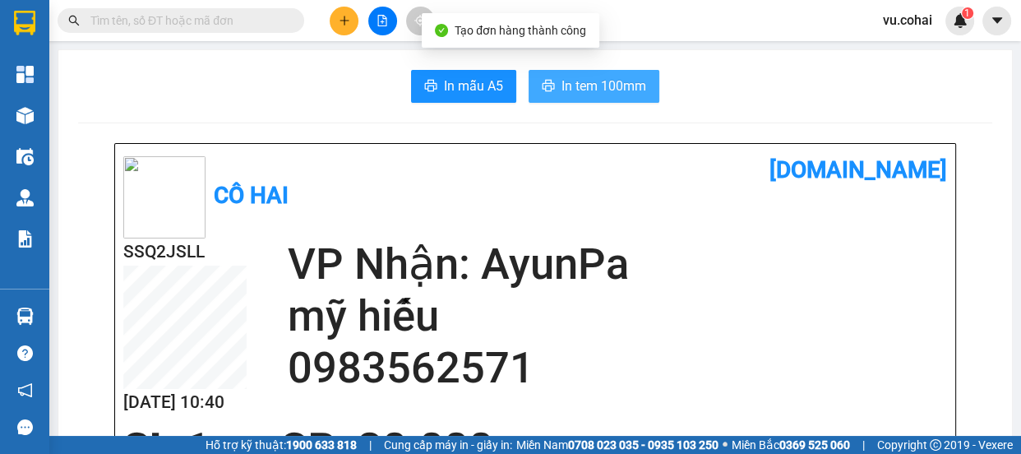
click at [583, 82] on span "In tem 100mm" at bounding box center [604, 86] width 85 height 21
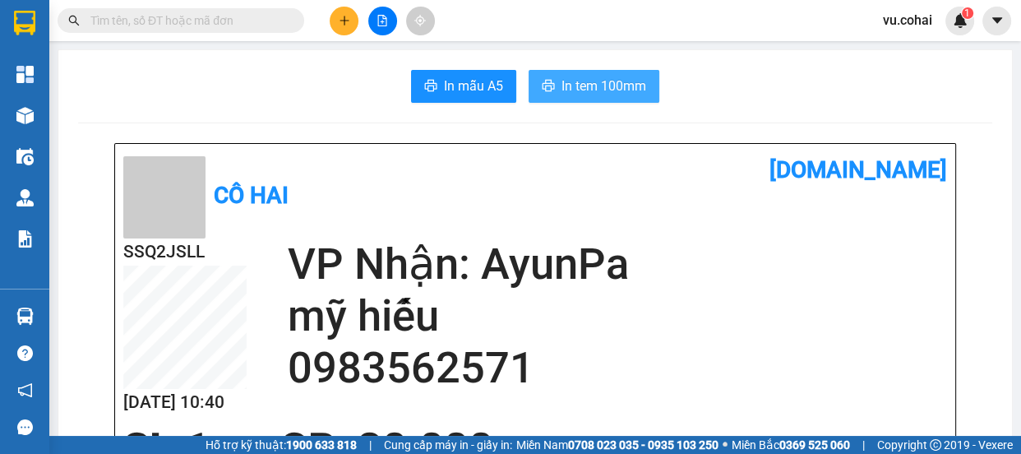
click at [559, 74] on button "In tem 100mm" at bounding box center [594, 86] width 131 height 33
click at [221, 100] on div "In mẫu A5 In tem 100mm" at bounding box center [535, 86] width 914 height 33
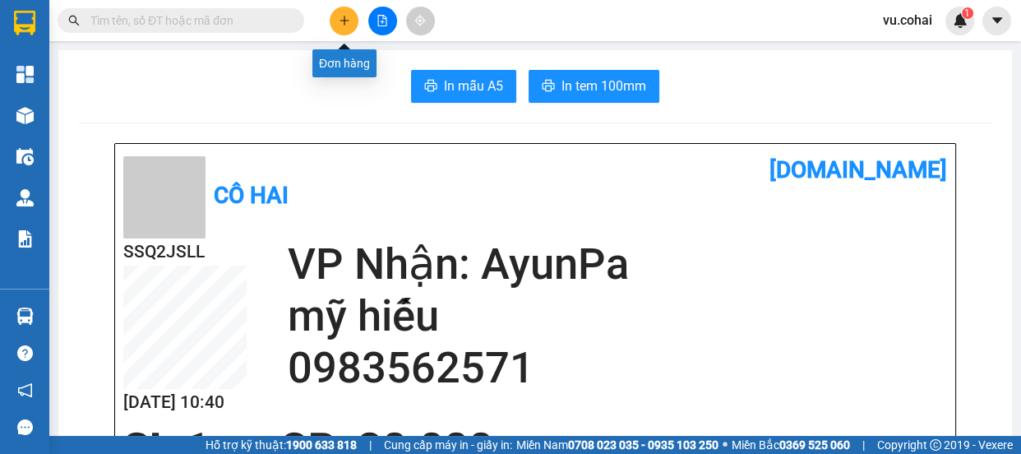
click at [344, 25] on icon "plus" at bounding box center [345, 21] width 12 height 12
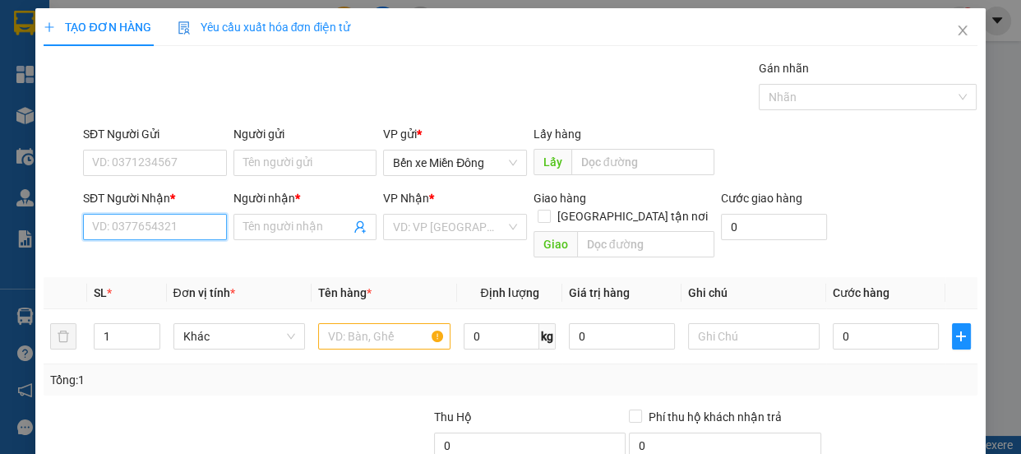
click at [179, 227] on input "SĐT Người Nhận *" at bounding box center [155, 227] width 144 height 26
type input "0965800575"
click at [169, 263] on div "0965800575 - phi" at bounding box center [153, 260] width 122 height 18
type input "phi"
type input "0965800575"
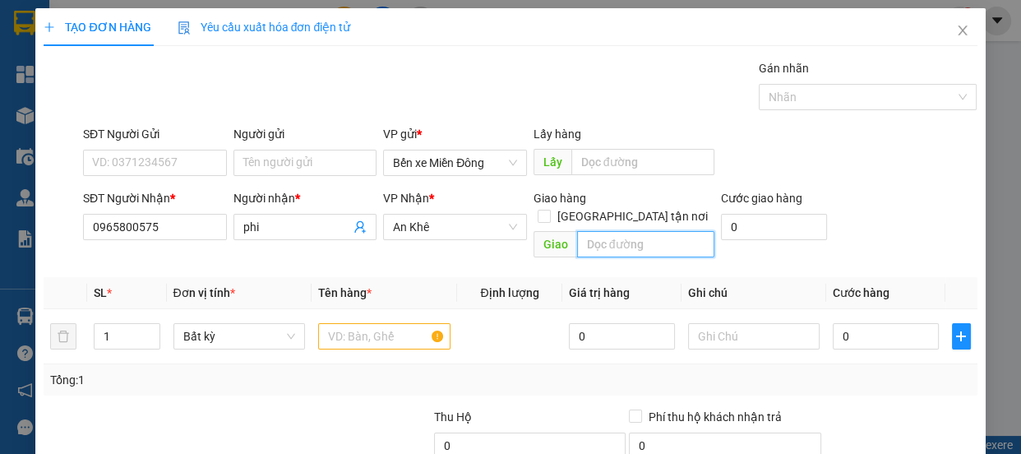
click at [616, 233] on input "text" at bounding box center [645, 244] width 137 height 26
type input "p"
type input "iapa"
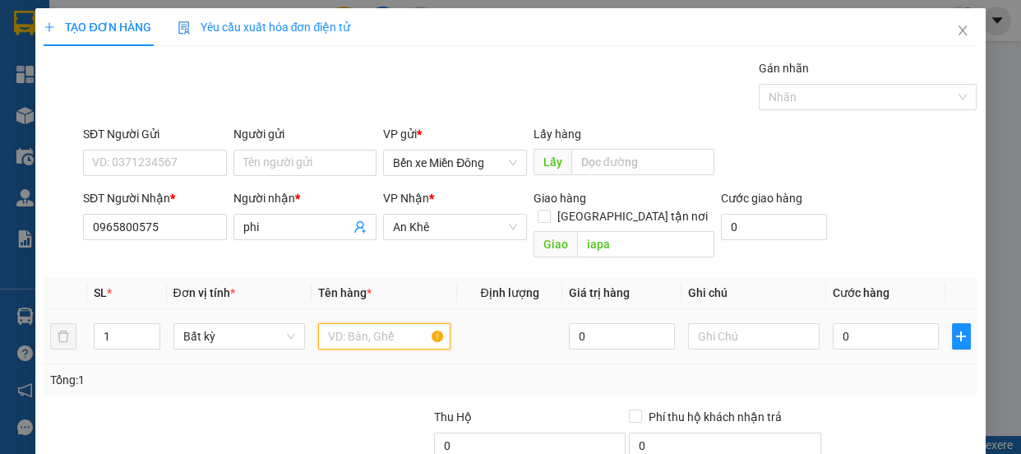
click at [358, 323] on input "text" at bounding box center [384, 336] width 132 height 26
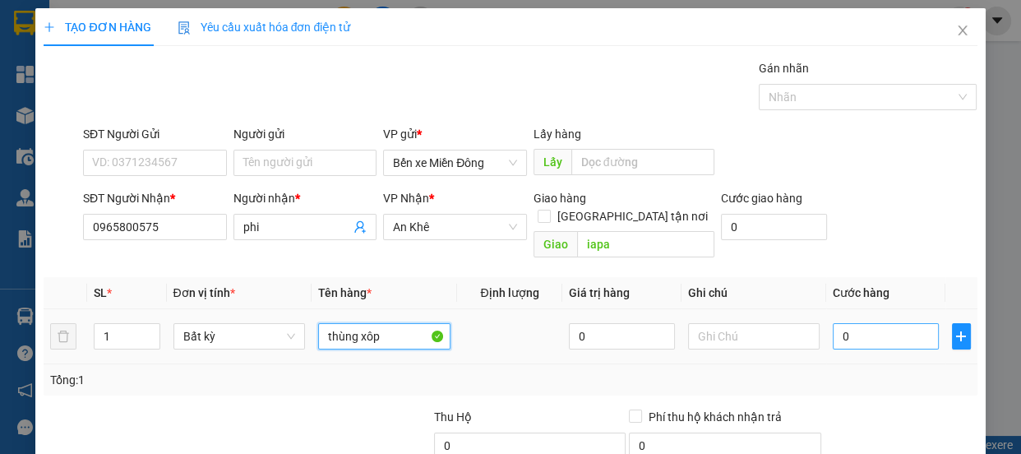
type input "thùng xôp"
click at [851, 323] on input "0" at bounding box center [886, 336] width 106 height 26
type input "001"
type input "1"
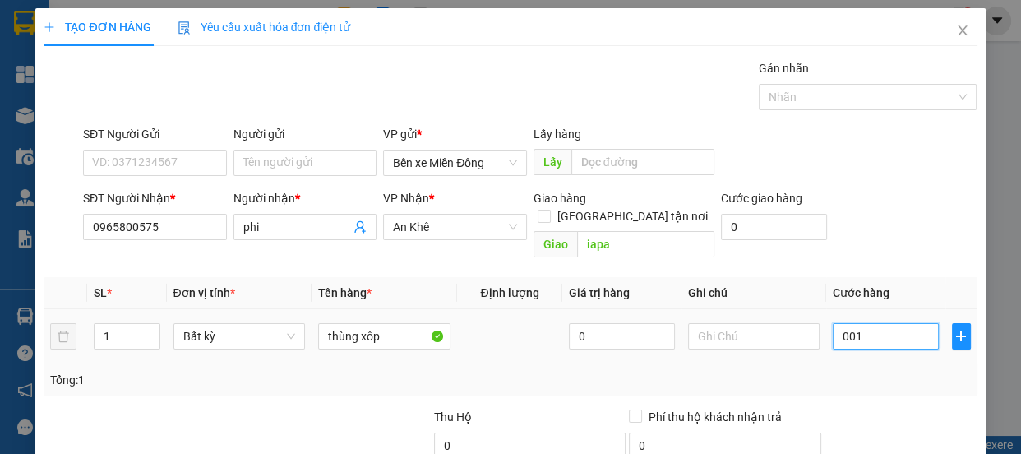
type input "0.015"
type input "15"
type input "00.150"
type input "150"
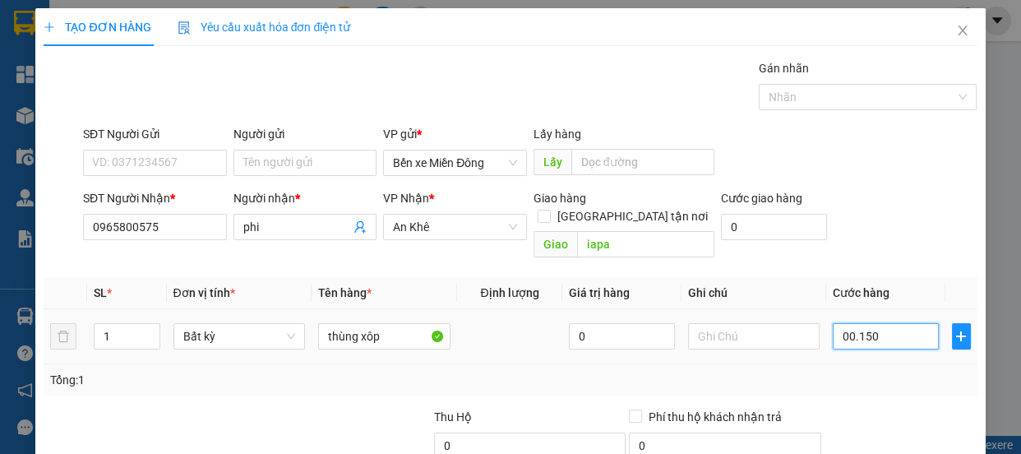
type input "150"
type input "000.150"
type input "150"
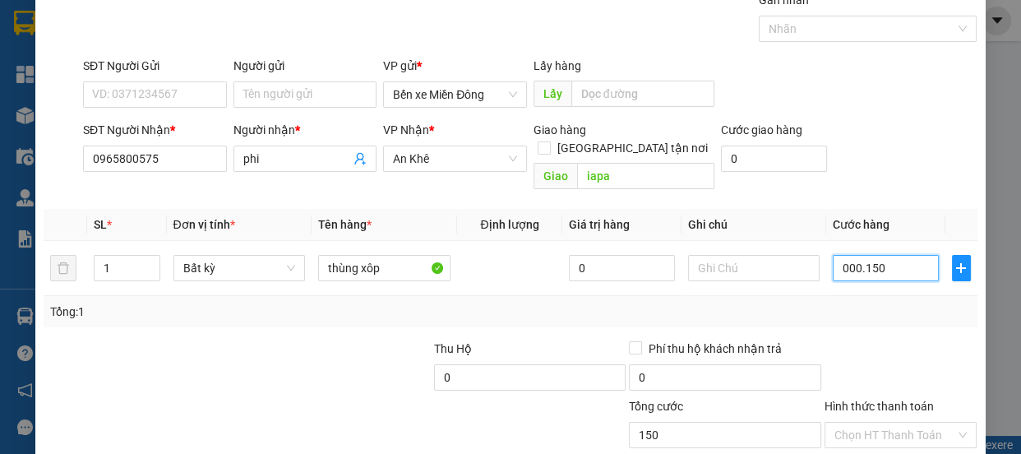
scroll to position [154, 0]
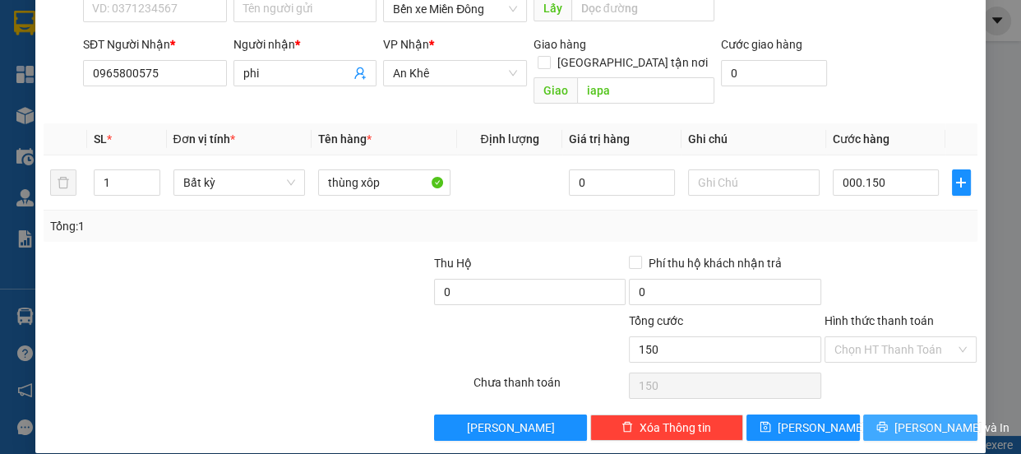
type input "150.000"
click at [927, 419] on button "[PERSON_NAME] và In" at bounding box center [919, 427] width 113 height 26
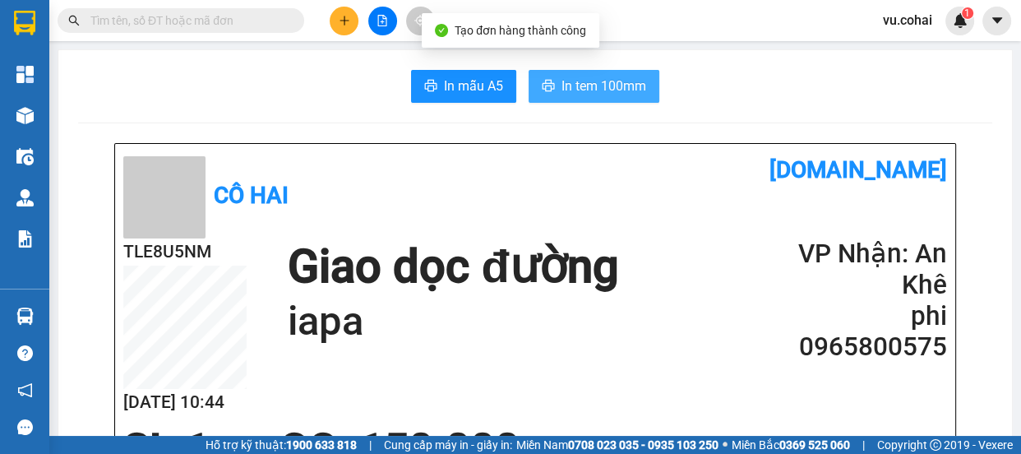
click at [593, 93] on span "In tem 100mm" at bounding box center [604, 86] width 85 height 21
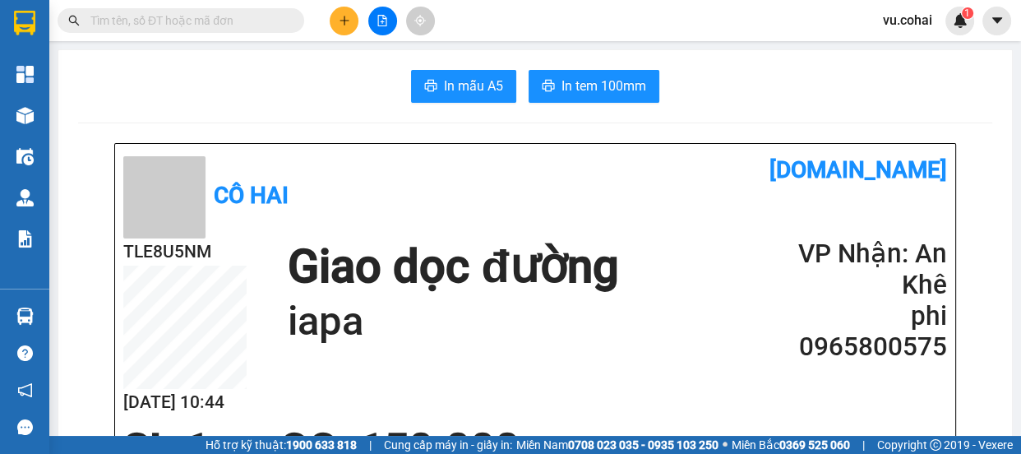
click at [379, 19] on icon "file-add" at bounding box center [383, 21] width 12 height 12
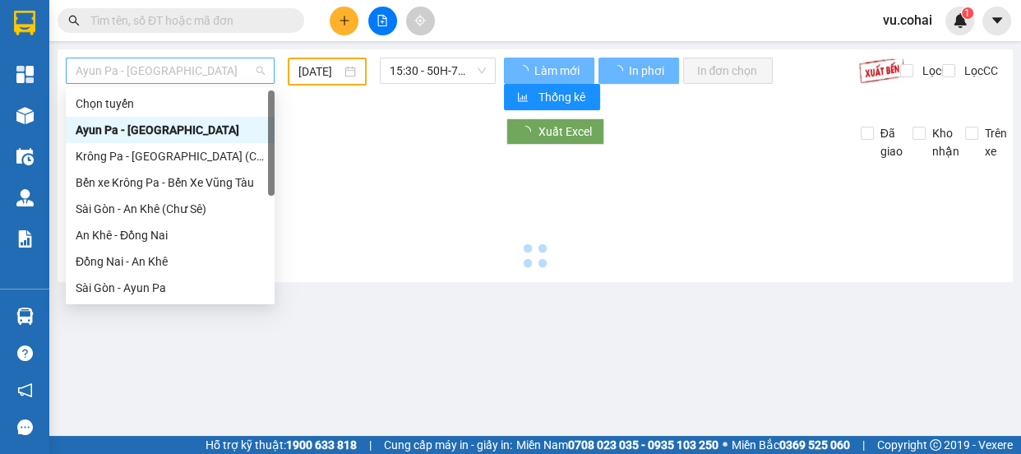
click at [213, 75] on span "Ayun Pa - [GEOGRAPHIC_DATA]" at bounding box center [170, 70] width 189 height 25
type input "[DATE]"
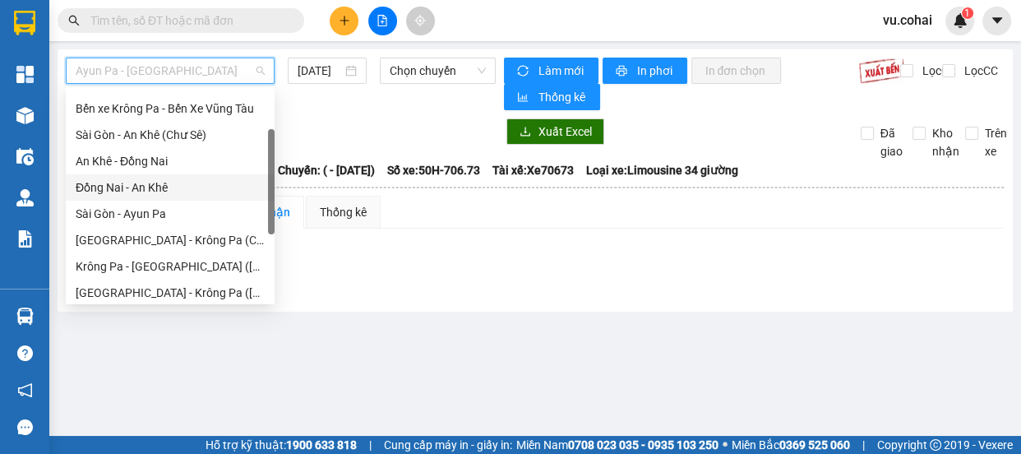
scroll to position [236, 0]
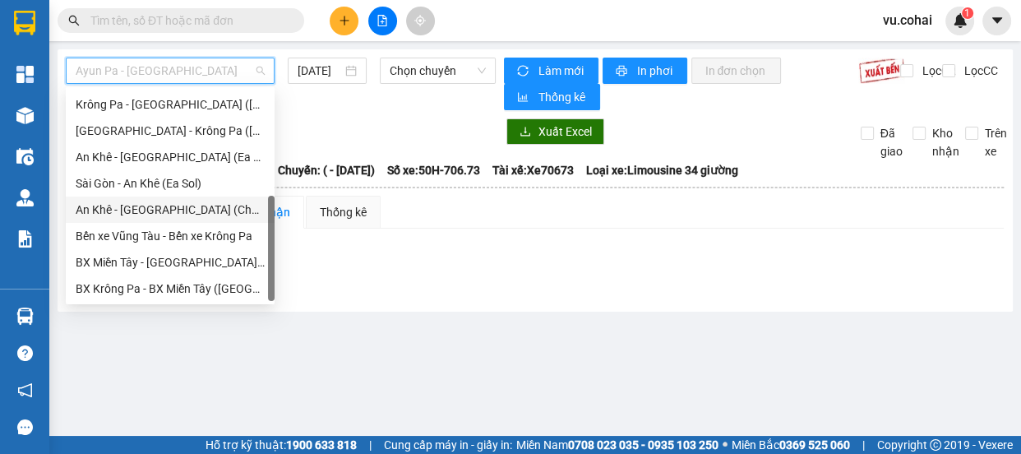
click at [151, 206] on div "An Khê - [GEOGRAPHIC_DATA] (Chư Sê)" at bounding box center [170, 210] width 189 height 18
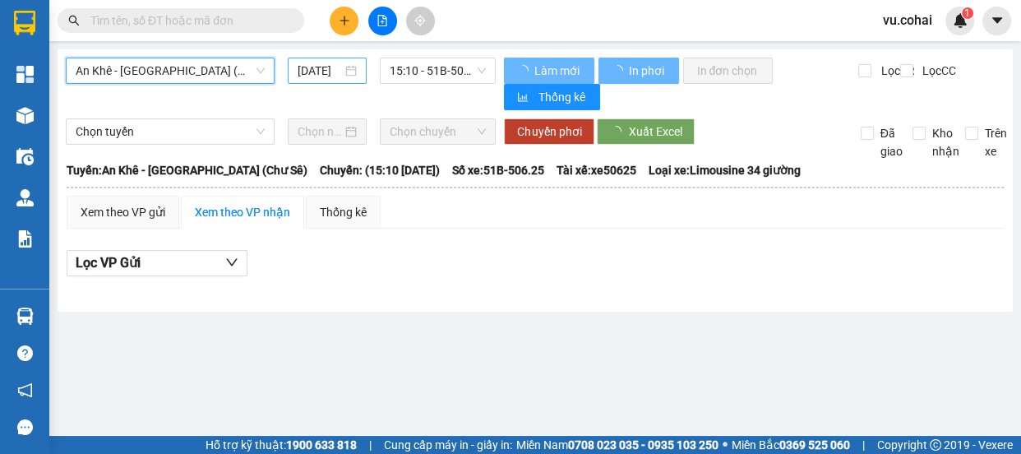
click at [310, 59] on div "[DATE]" at bounding box center [327, 71] width 79 height 26
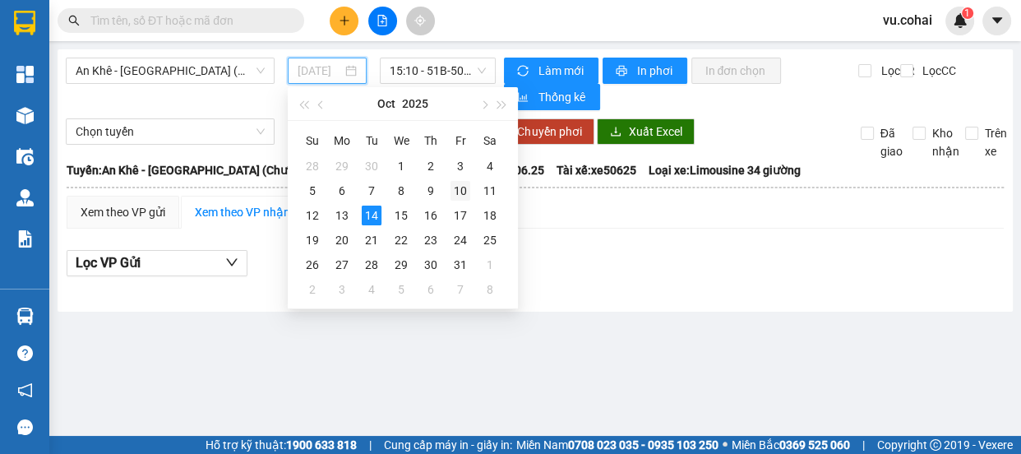
click at [460, 196] on div "10" at bounding box center [461, 191] width 20 height 20
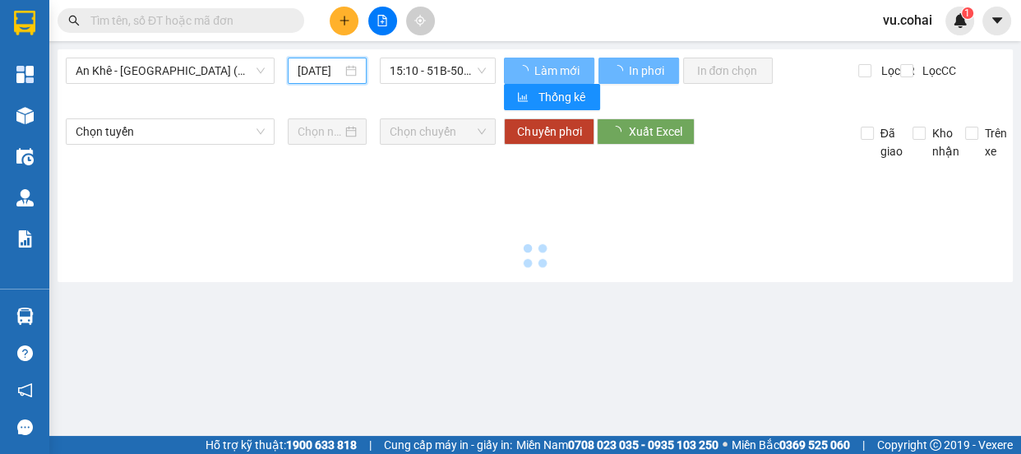
type input "[DATE]"
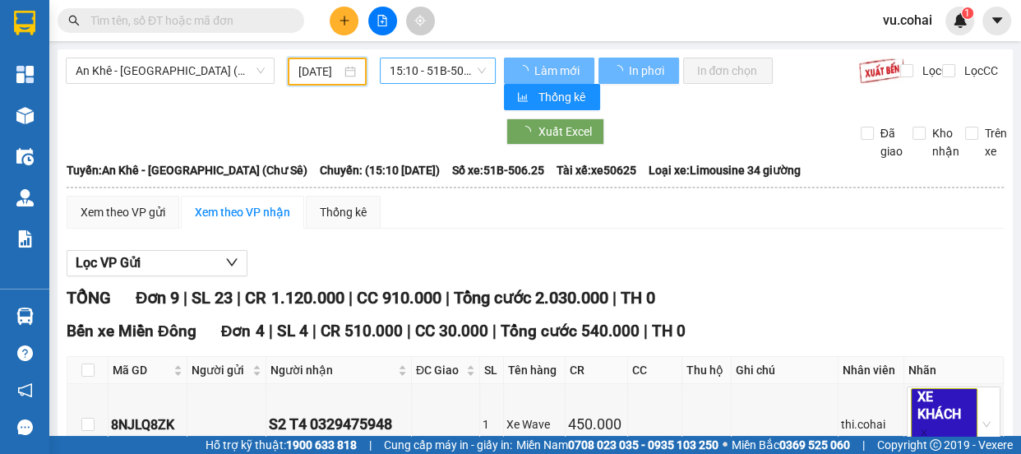
click at [439, 70] on span "15:10 - 51B-506.25" at bounding box center [438, 70] width 96 height 25
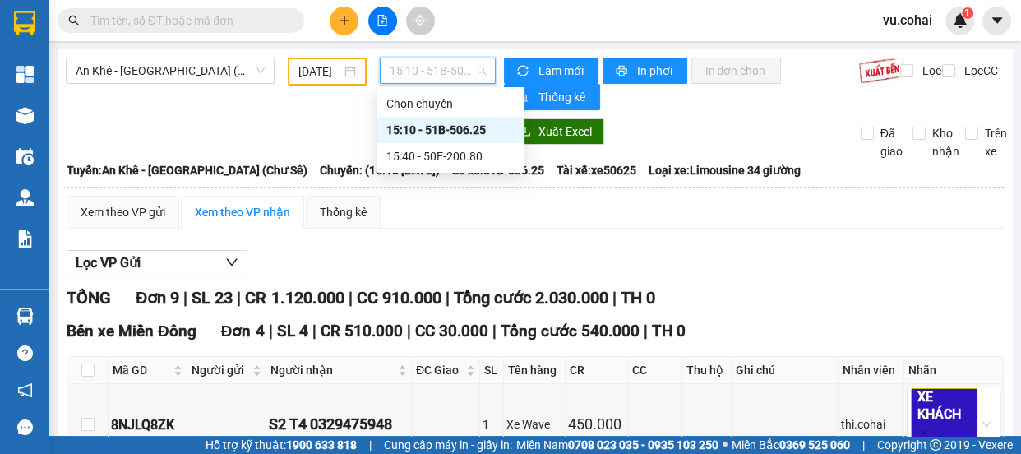
click at [444, 130] on div "15:10 - 51B-506.25" at bounding box center [450, 130] width 128 height 18
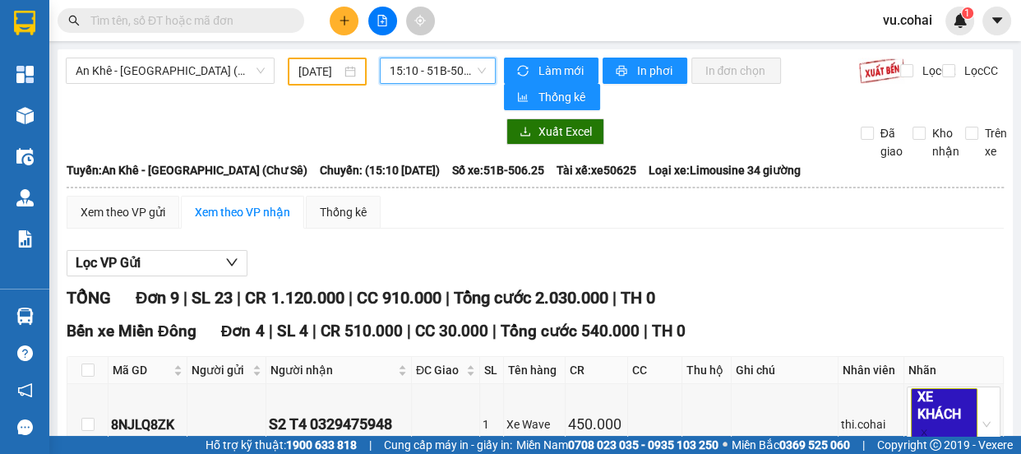
click at [437, 75] on span "15:10 - 51B-506.25" at bounding box center [438, 70] width 96 height 25
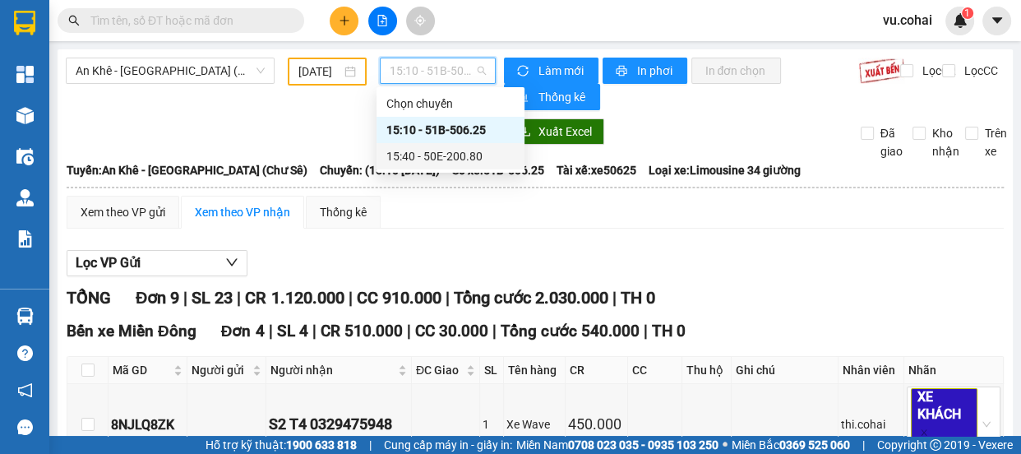
click at [455, 159] on div "15:40 - 50E-200.80" at bounding box center [450, 156] width 128 height 18
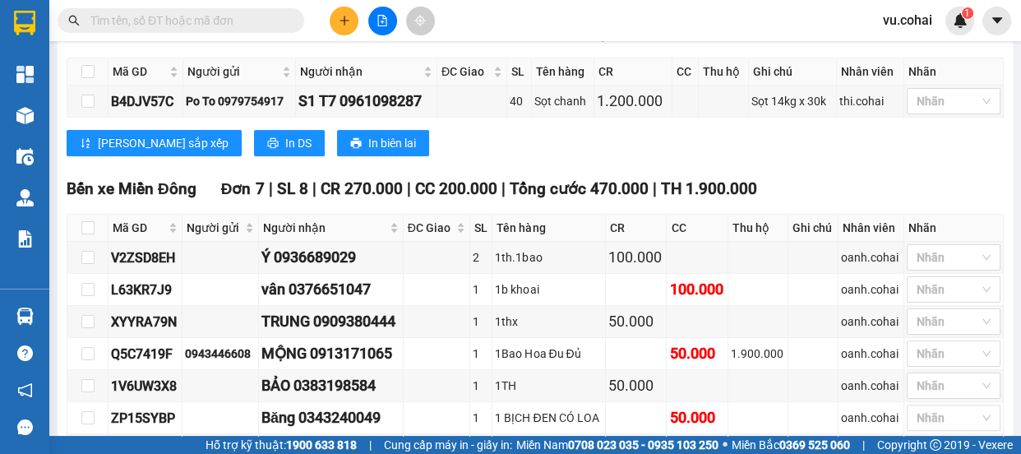
scroll to position [373, 0]
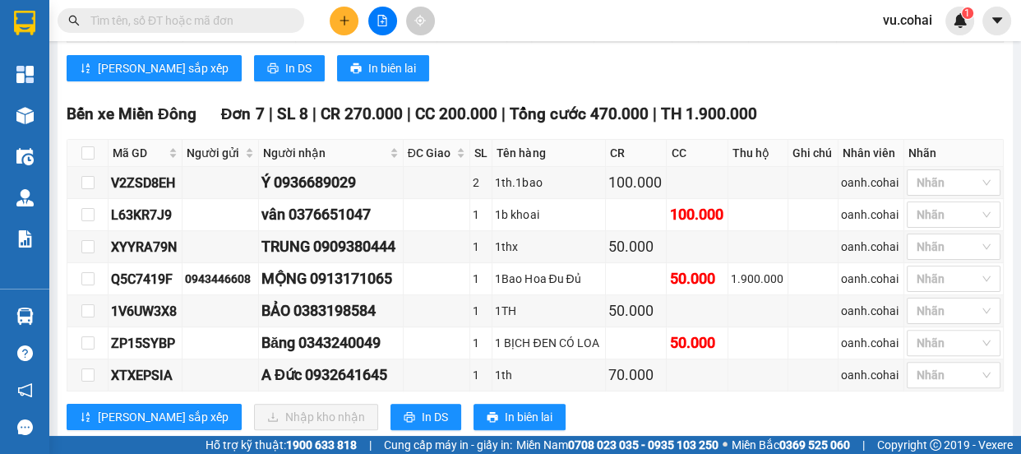
click at [474, 161] on th "SL" at bounding box center [481, 153] width 23 height 27
click at [342, 24] on icon "plus" at bounding box center [345, 21] width 12 height 12
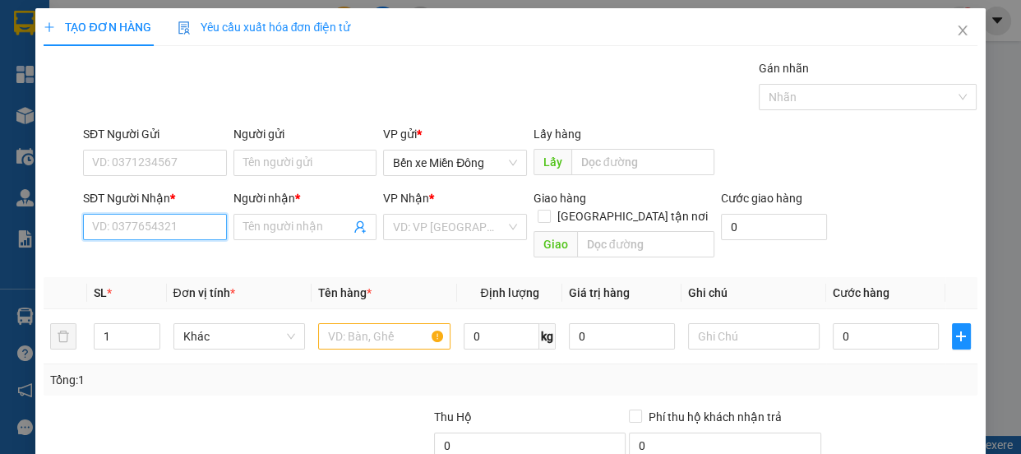
click at [173, 230] on input "SĐT Người Nhận *" at bounding box center [155, 227] width 144 height 26
click at [177, 257] on div "0394343311 - A Soát" at bounding box center [153, 260] width 122 height 18
type input "0394343311"
type input "A Soát"
type input "0394343311"
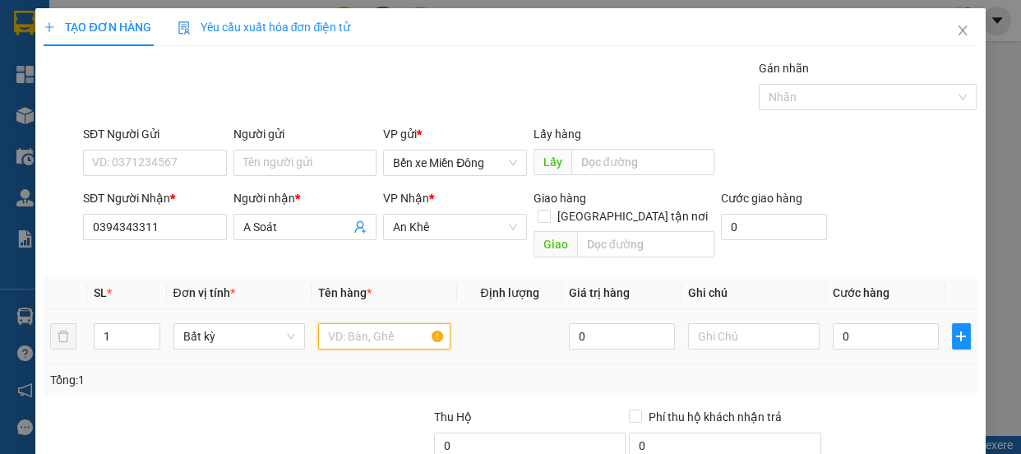
click at [361, 327] on input "text" at bounding box center [384, 336] width 132 height 26
drag, startPoint x: 595, startPoint y: 228, endPoint x: 587, endPoint y: 222, distance: 10.0
click at [589, 231] on input "text" at bounding box center [645, 244] width 137 height 26
type input "chư răng"
drag, startPoint x: 345, startPoint y: 321, endPoint x: 329, endPoint y: 321, distance: 16.4
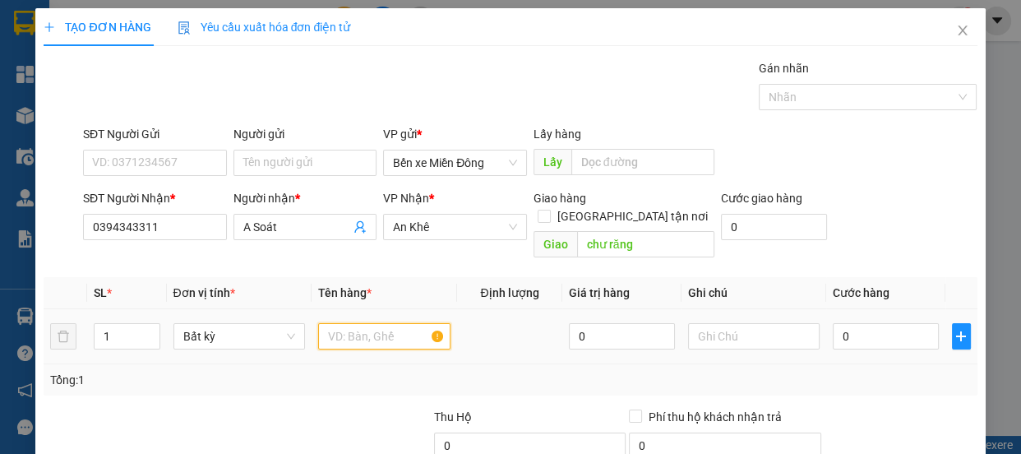
click at [343, 323] on input "text" at bounding box center [384, 336] width 132 height 26
click at [147, 327] on span "up" at bounding box center [151, 332] width 10 height 10
type input "3"
click at [147, 327] on span "up" at bounding box center [151, 332] width 10 height 10
click at [370, 323] on input "text" at bounding box center [384, 336] width 132 height 26
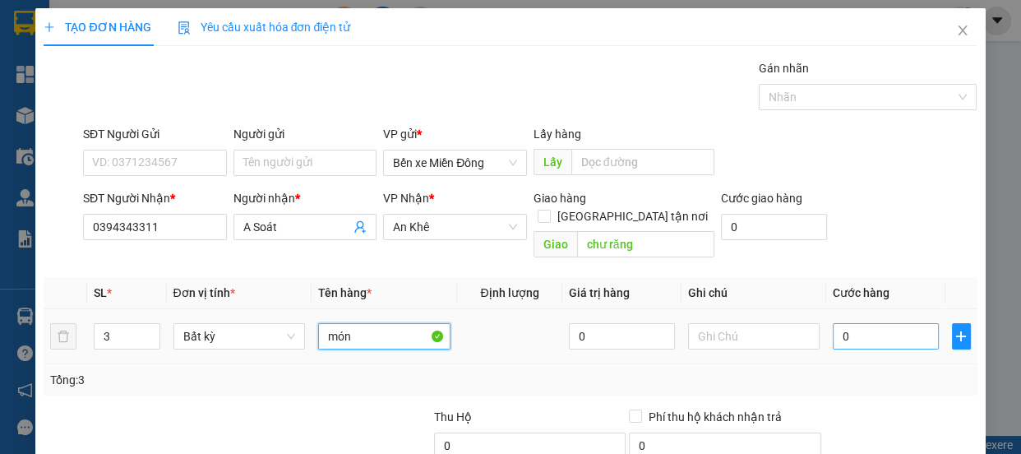
type input "món"
click at [840, 323] on input "0" at bounding box center [886, 336] width 106 height 26
click at [833, 323] on input "0" at bounding box center [886, 336] width 106 height 26
type input "20"
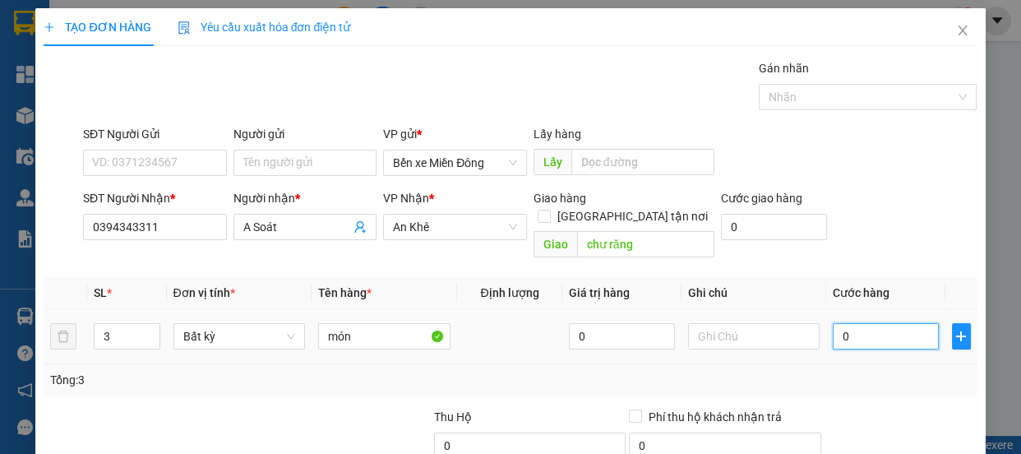
type input "20"
type input "210"
type input "2.100"
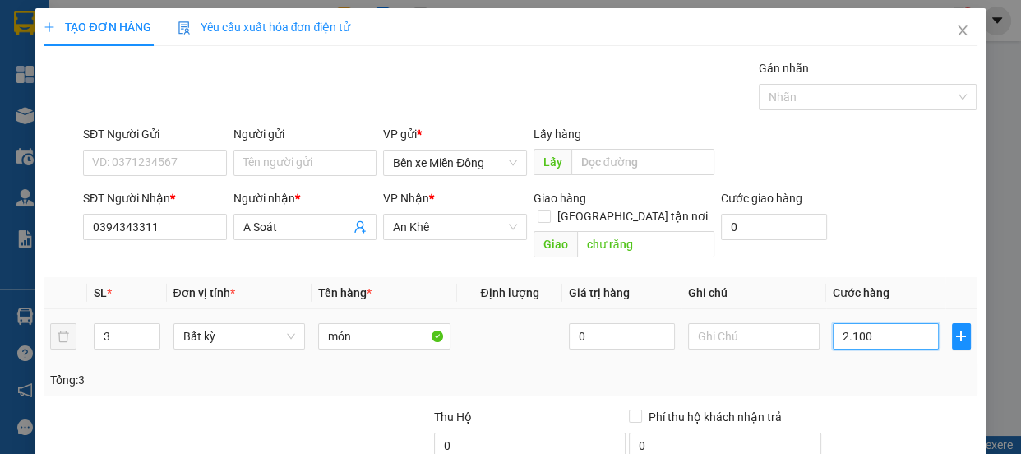
type input "2.100"
type input "22"
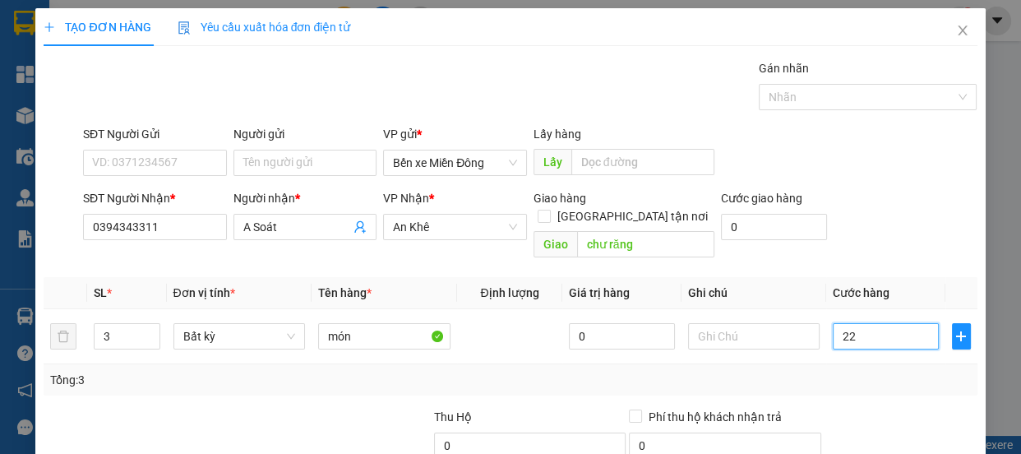
type input "2"
type input "0"
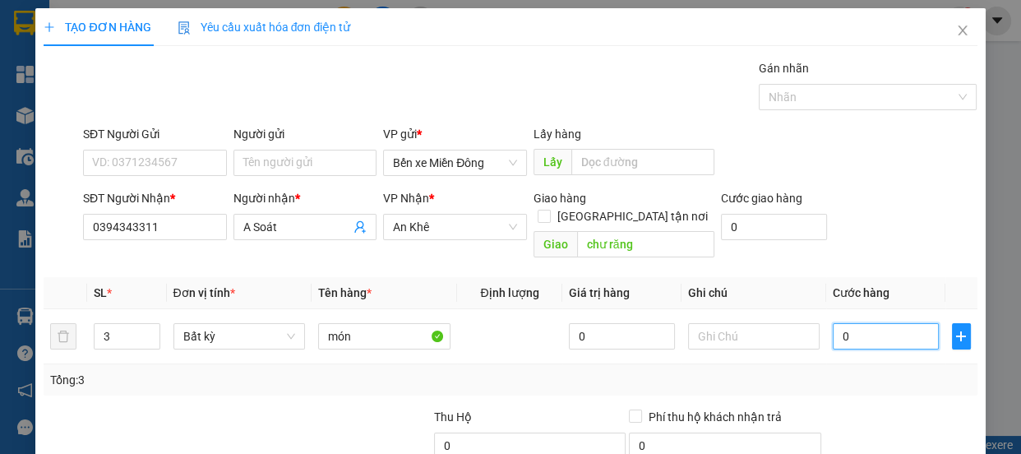
type input "0"
type input "002"
type input "2"
type input "0.021"
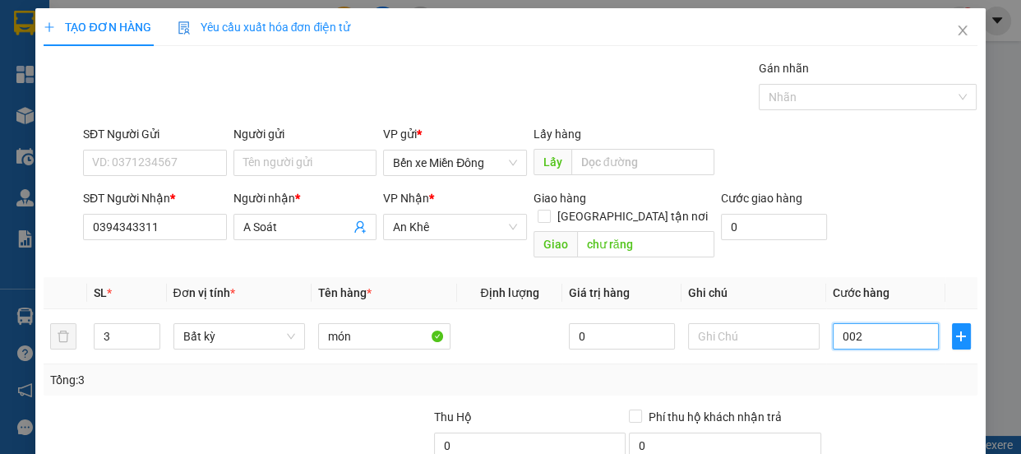
type input "21"
type input "00.210"
type input "210"
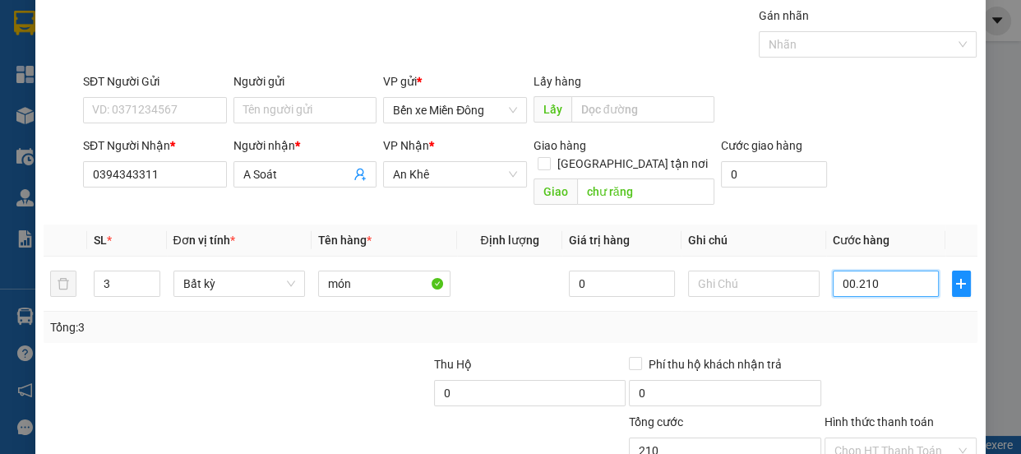
scroll to position [154, 0]
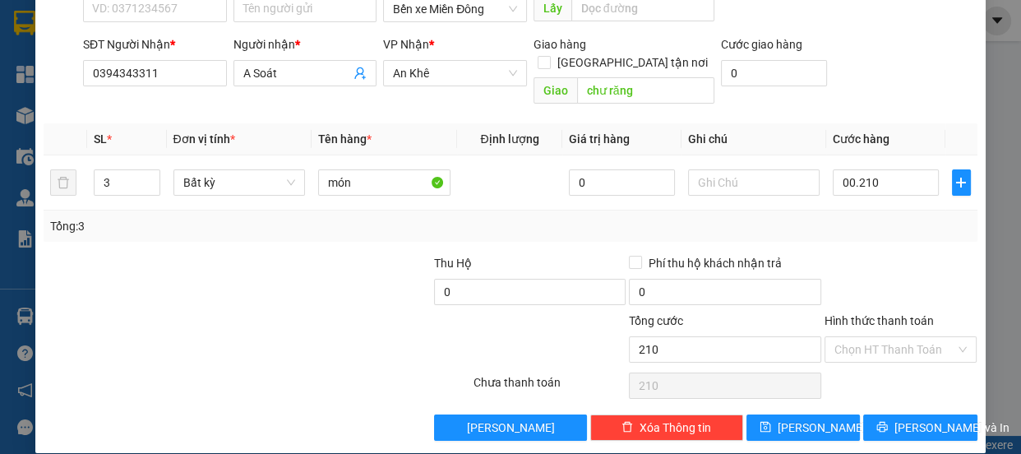
type input "210.000"
click at [926, 423] on div "TẠO ĐƠN HÀNG Yêu cầu xuất hóa đơn điện tử Transit Pickup Surcharge Ids Transit …" at bounding box center [510, 153] width 950 height 599
click at [913, 418] on span "[PERSON_NAME] và In" at bounding box center [951, 427] width 115 height 18
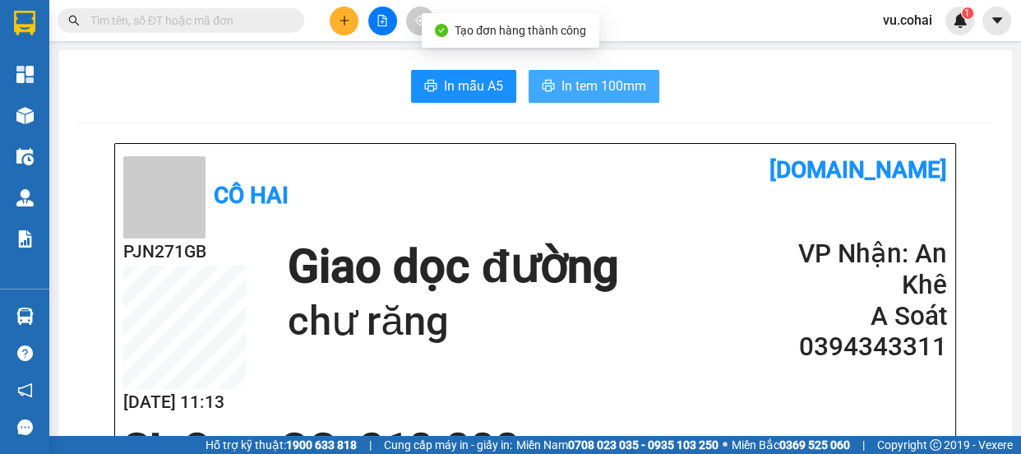
click at [599, 87] on span "In tem 100mm" at bounding box center [604, 86] width 85 height 21
click at [624, 90] on span "In tem 100mm" at bounding box center [604, 86] width 85 height 21
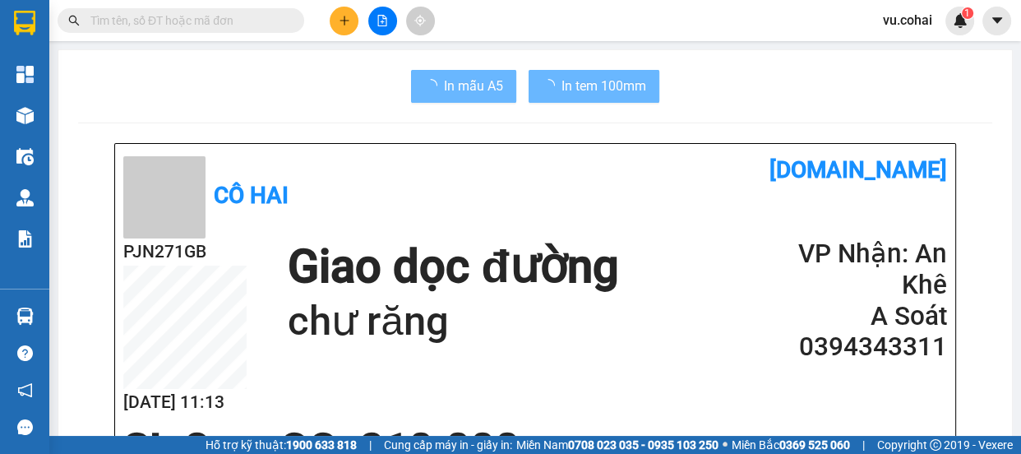
click at [771, 408] on div "PJN271GB [DATE] 11:13 Giao dọc đường chư răng VP Nhận: An Khê A Soát 0394343311" at bounding box center [535, 331] width 824 height 187
